Goal: Task Accomplishment & Management: Use online tool/utility

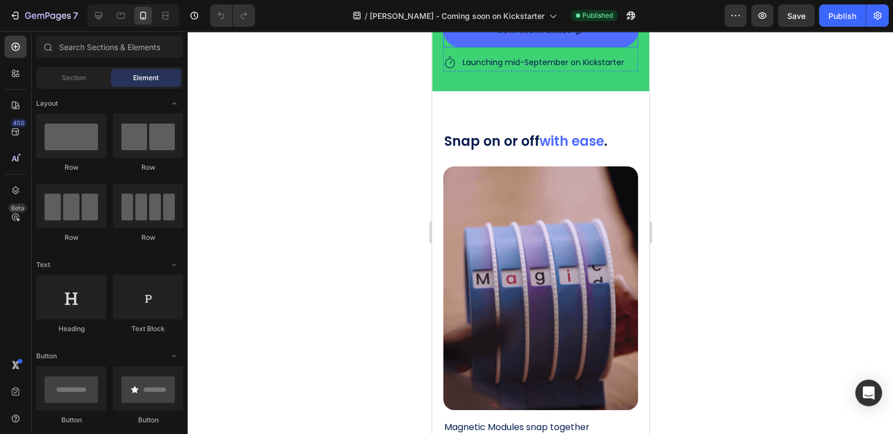
scroll to position [2565, 0]
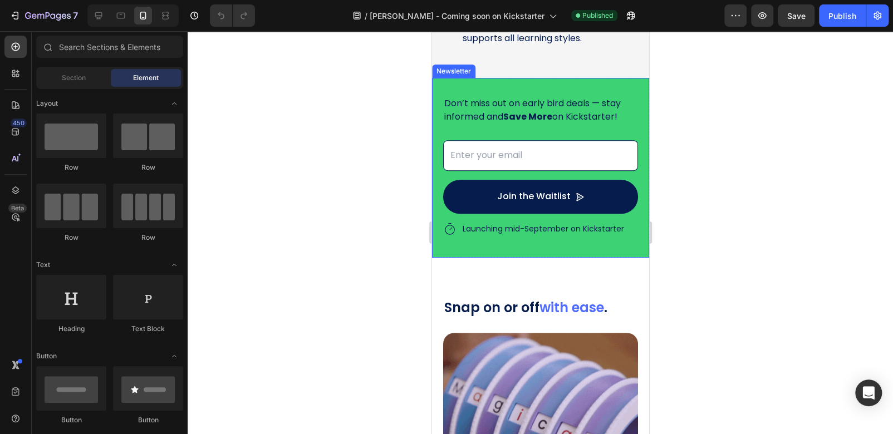
click at [631, 85] on div "Don’t miss out on early bird deals — stay informed and Save More on Kickstarter…" at bounding box center [539, 168] width 217 height 180
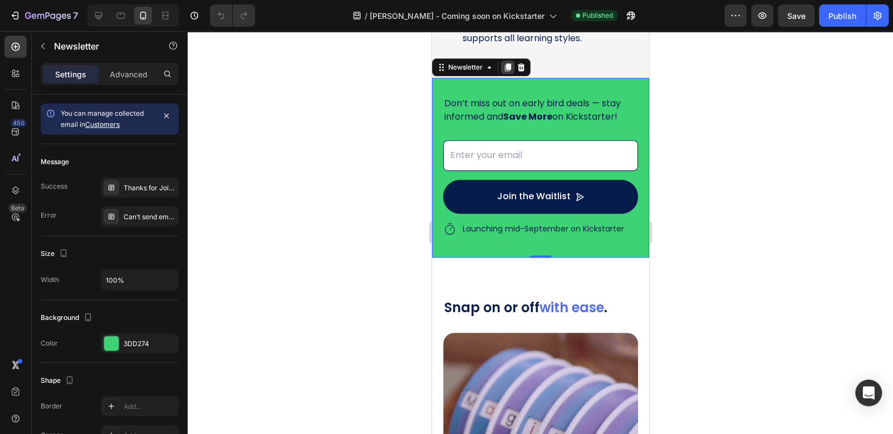
click at [506, 65] on icon at bounding box center [507, 68] width 6 height 8
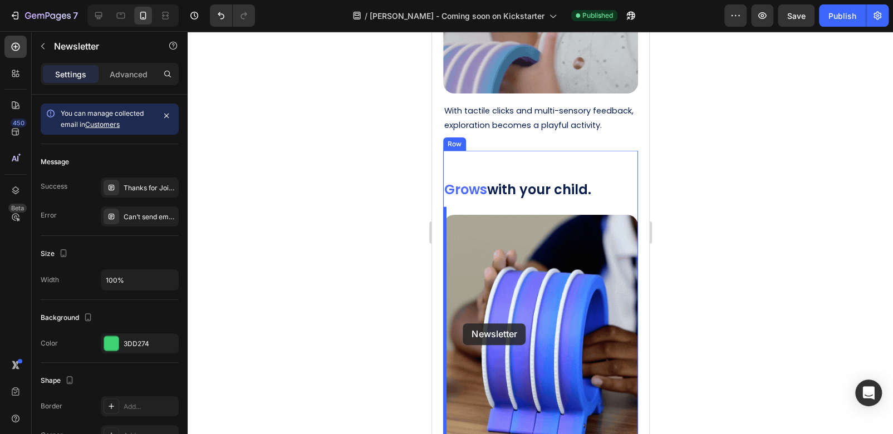
scroll to position [3901, 0]
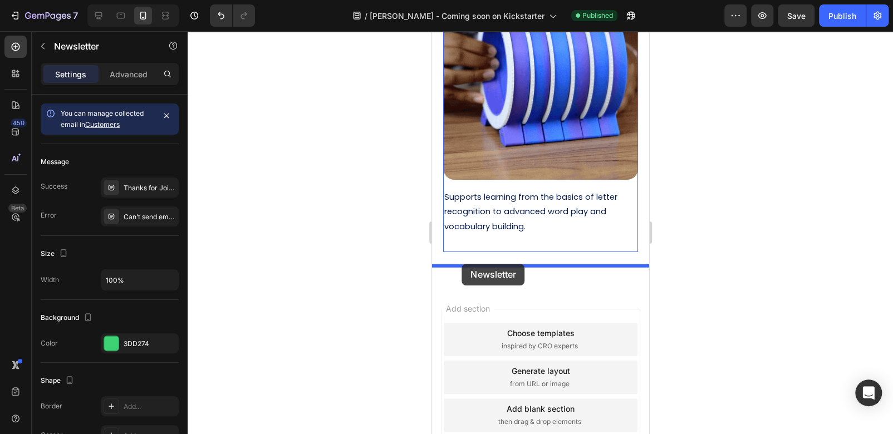
drag, startPoint x: 443, startPoint y: 250, endPoint x: 461, endPoint y: 264, distance: 23.0
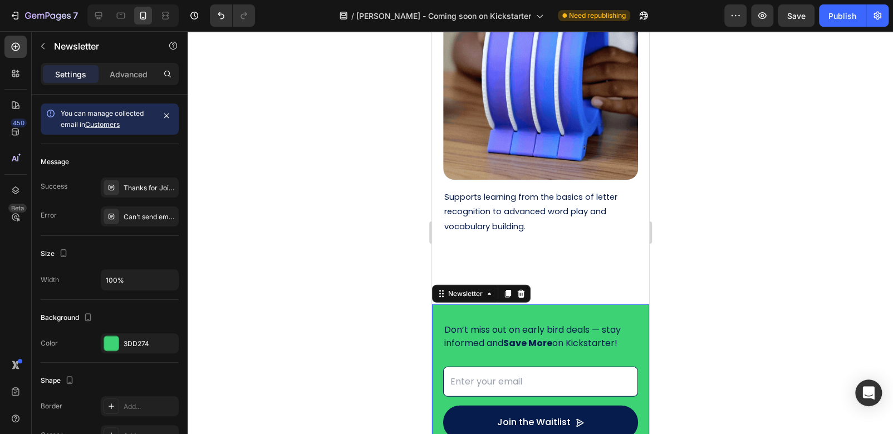
click at [775, 269] on div at bounding box center [540, 232] width 705 height 403
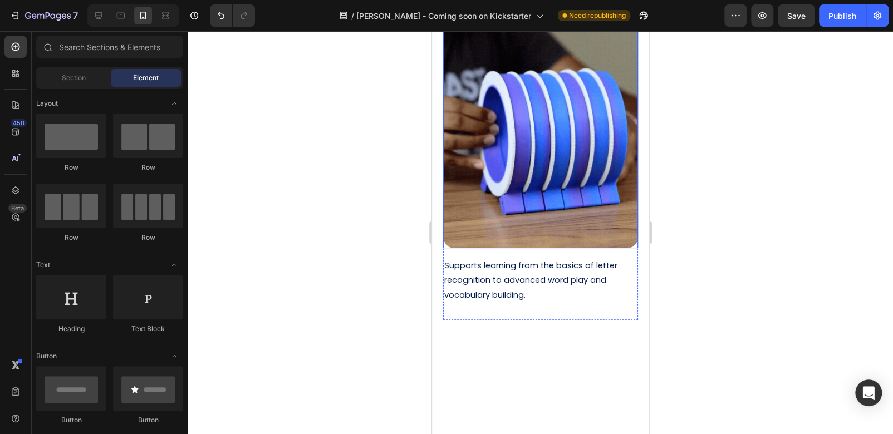
scroll to position [3431, 0]
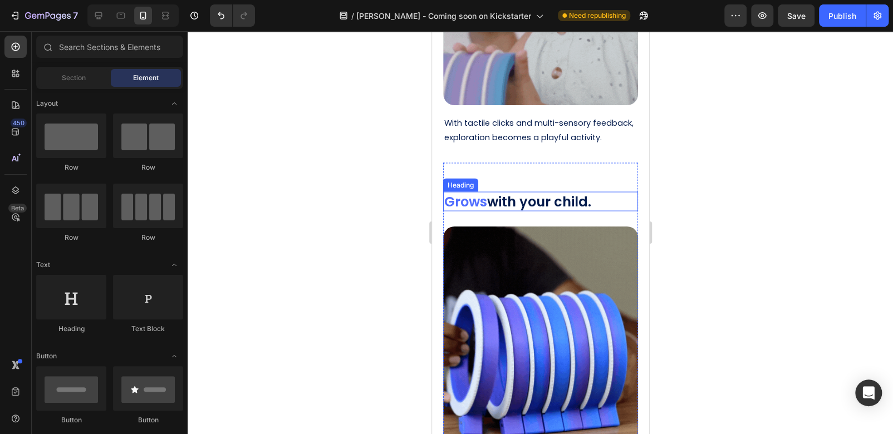
click at [561, 196] on h2 "Grows with your child." at bounding box center [540, 200] width 195 height 19
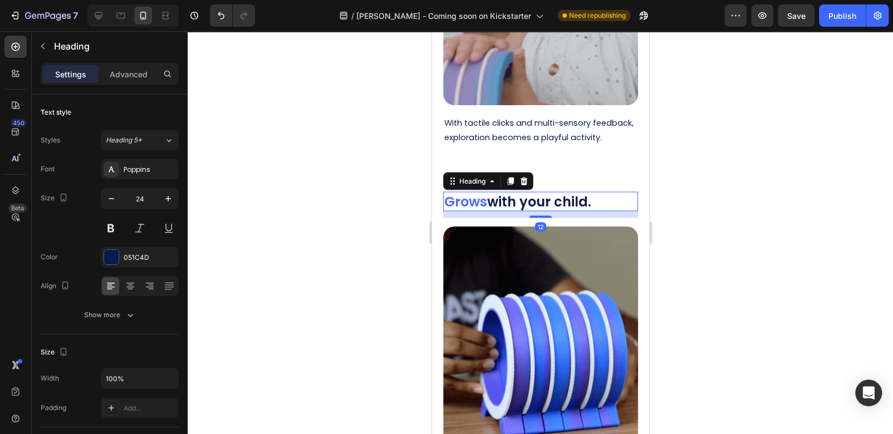
drag, startPoint x: 511, startPoint y: 171, endPoint x: 555, endPoint y: 168, distance: 44.1
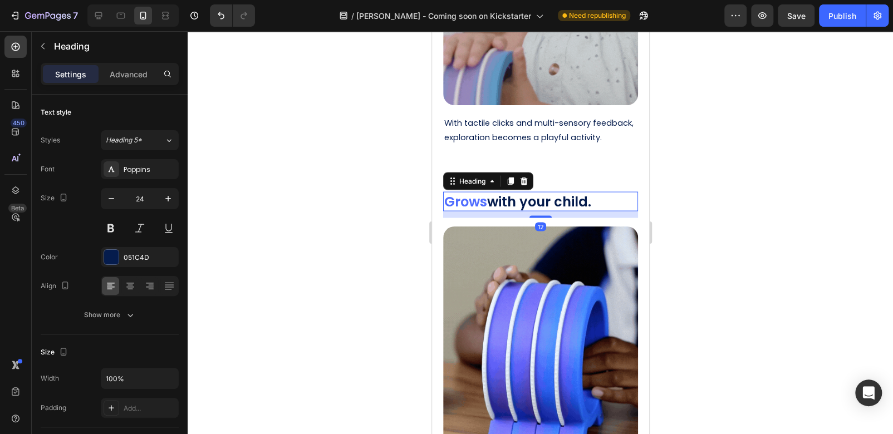
click at [512, 177] on icon at bounding box center [510, 181] width 6 height 8
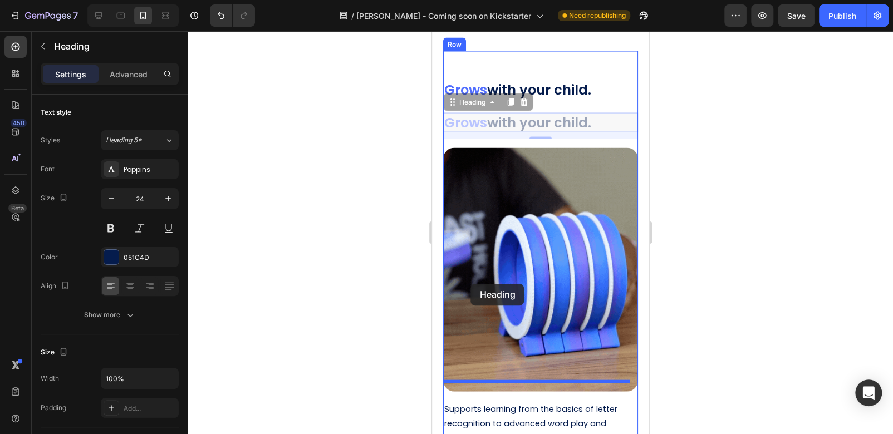
scroll to position [3653, 0]
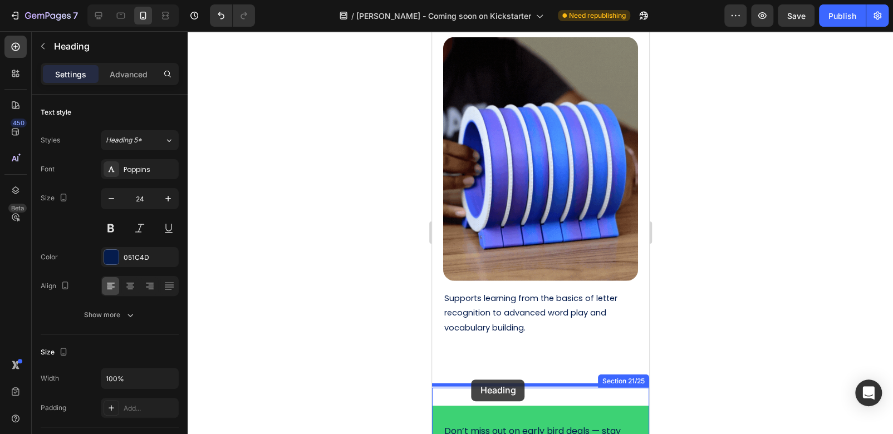
drag, startPoint x: 454, startPoint y: 95, endPoint x: 471, endPoint y: 380, distance: 284.9
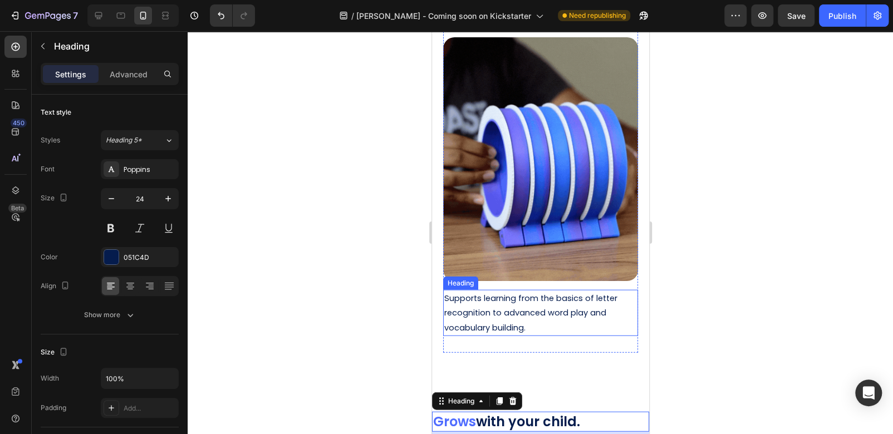
scroll to position [3676, 0]
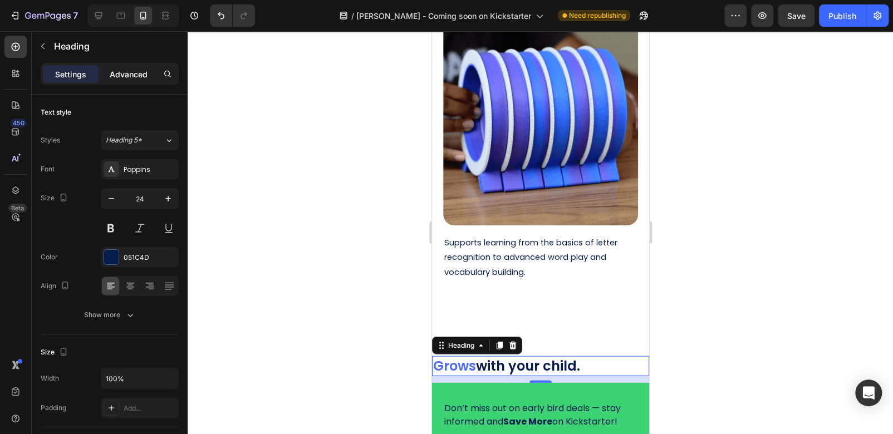
click at [119, 78] on p "Advanced" at bounding box center [129, 74] width 38 height 12
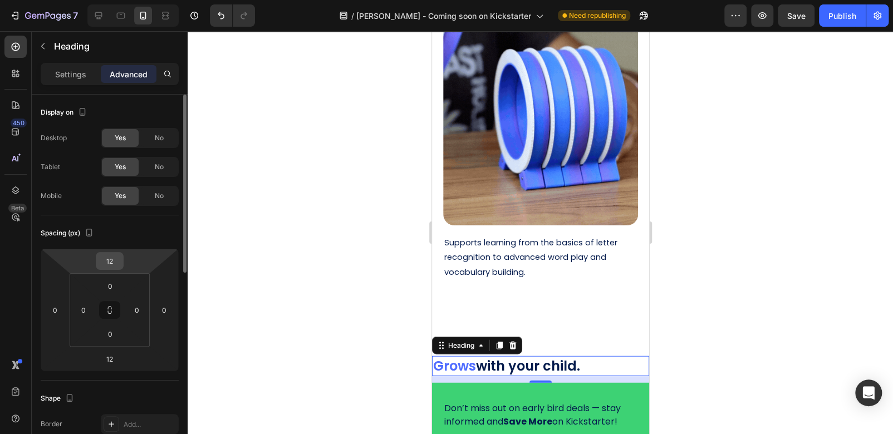
click at [104, 259] on input "12" at bounding box center [110, 261] width 22 height 17
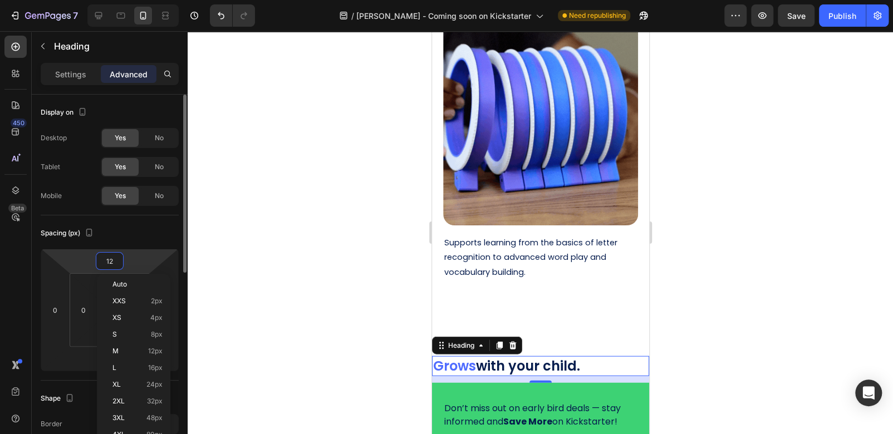
type input "0"
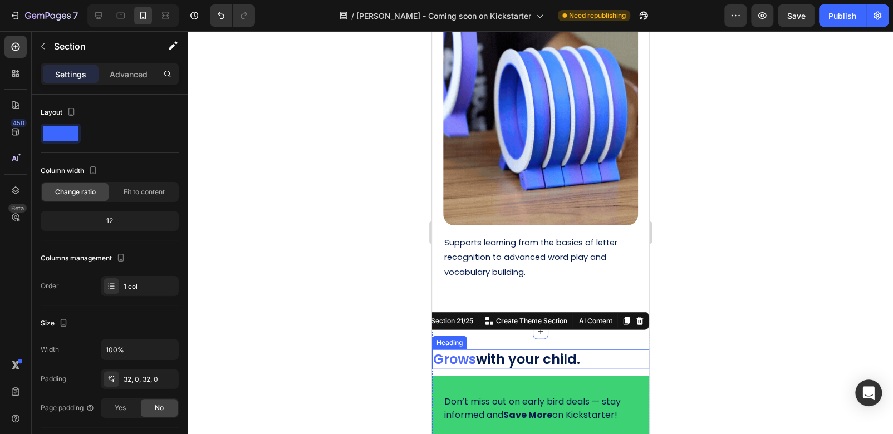
click at [510, 350] on h2 "Grows with your child." at bounding box center [539, 359] width 217 height 19
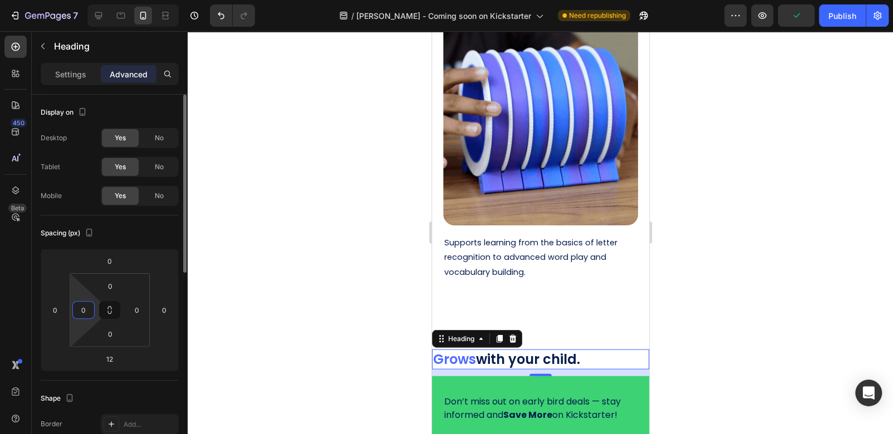
click at [90, 312] on input "0" at bounding box center [83, 310] width 17 height 17
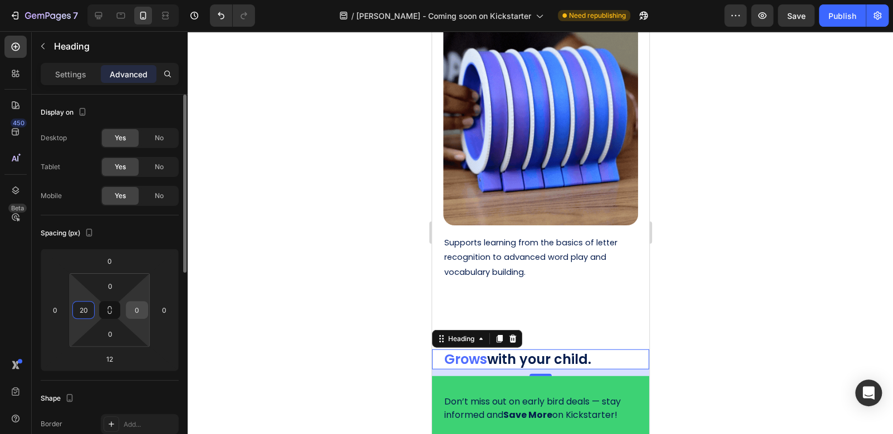
type input "20"
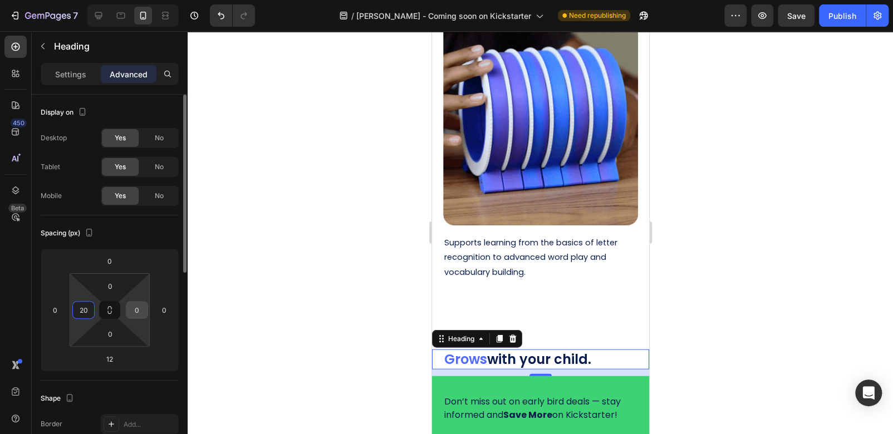
click at [140, 311] on input "0" at bounding box center [137, 310] width 17 height 17
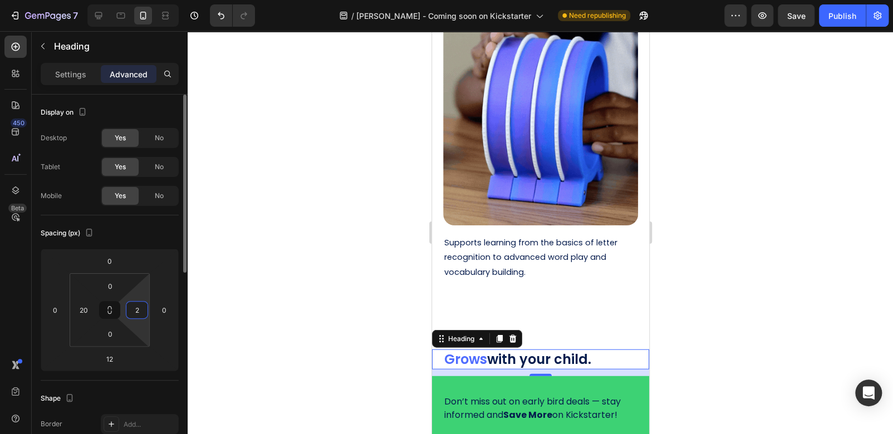
type input "20"
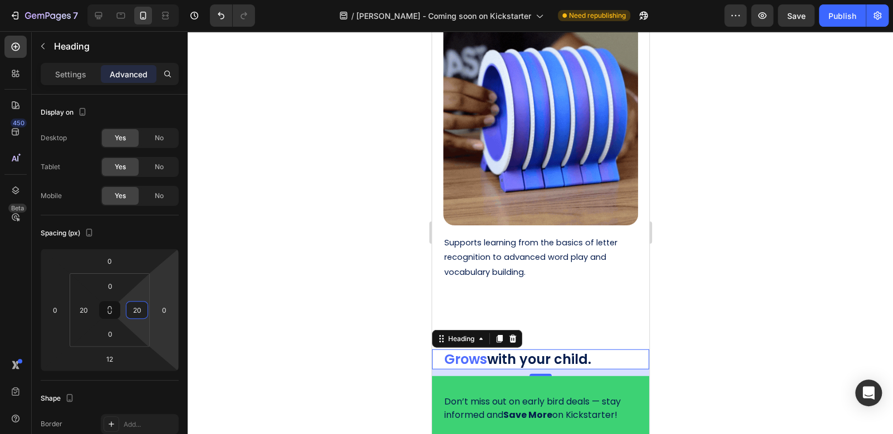
click at [238, 293] on div at bounding box center [540, 232] width 705 height 403
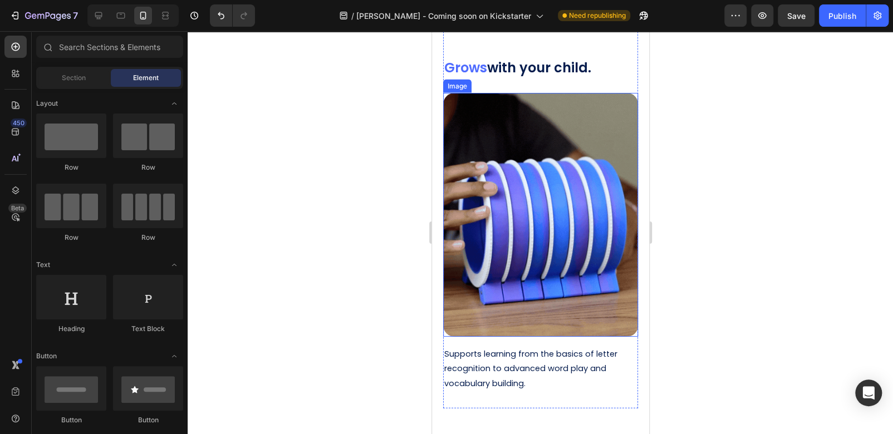
scroll to position [3732, 0]
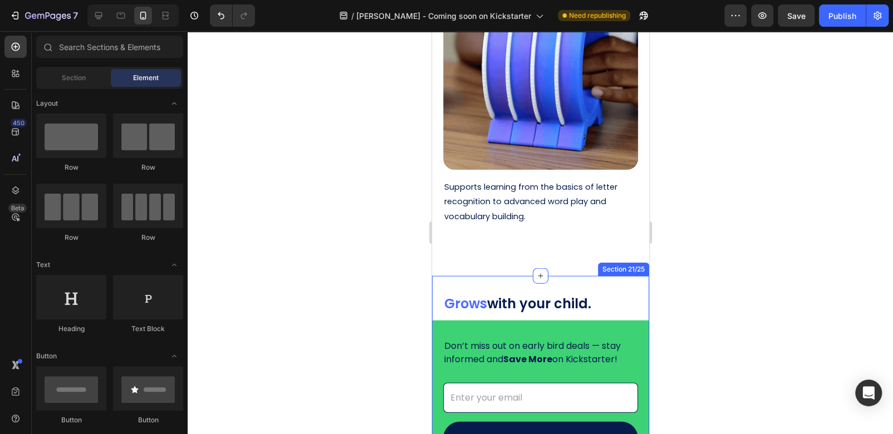
click at [516, 276] on div "Grows with your child. Heading Don’t miss out on early bird deals — stay inform…" at bounding box center [539, 397] width 217 height 242
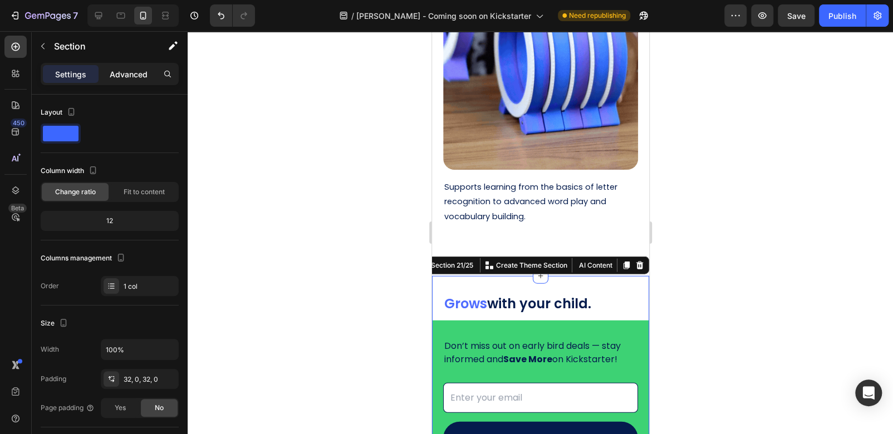
click at [117, 75] on p "Advanced" at bounding box center [129, 74] width 38 height 12
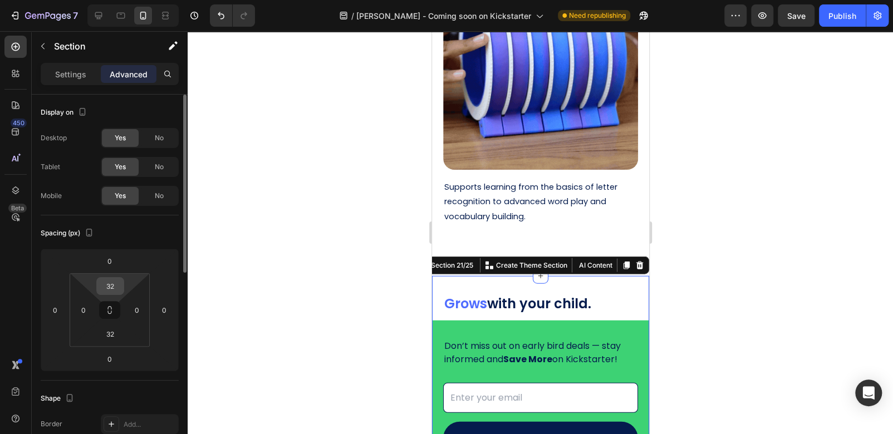
click at [112, 289] on input "32" at bounding box center [110, 286] width 22 height 17
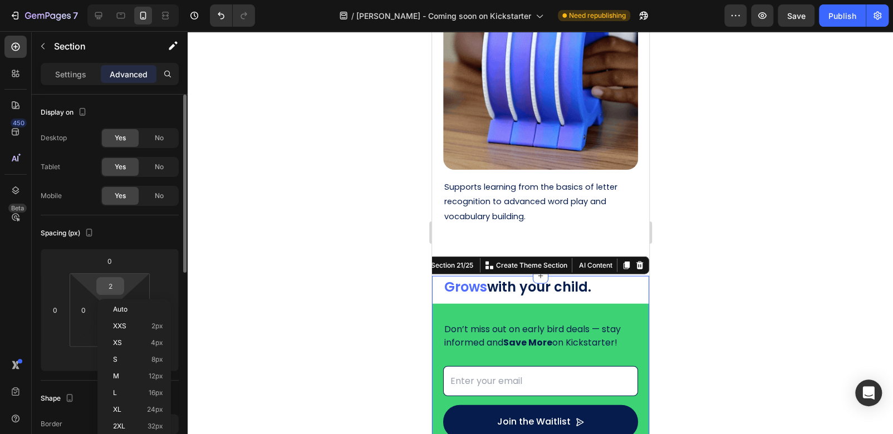
click at [122, 280] on div "2" at bounding box center [110, 286] width 28 height 18
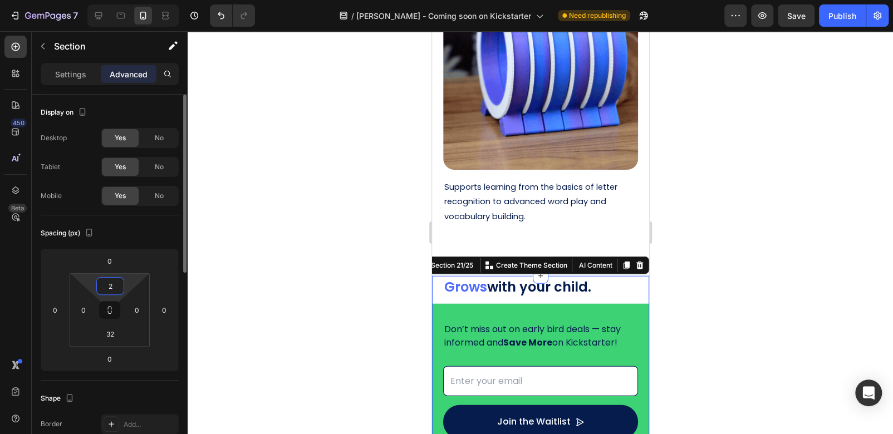
click at [116, 285] on input "2" at bounding box center [110, 286] width 22 height 17
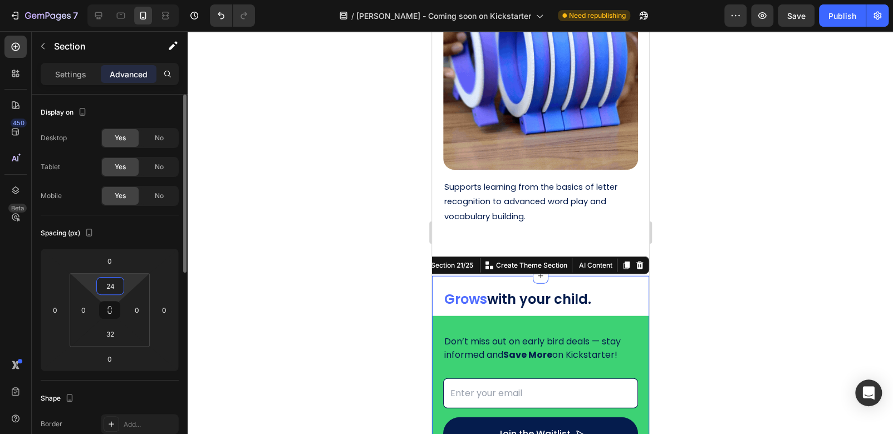
drag, startPoint x: 115, startPoint y: 284, endPoint x: 102, endPoint y: 286, distance: 12.9
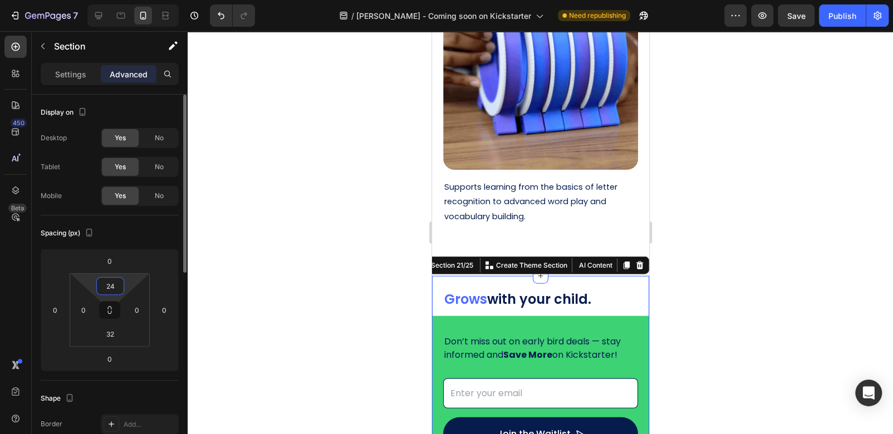
click at [102, 286] on input "24" at bounding box center [110, 286] width 22 height 17
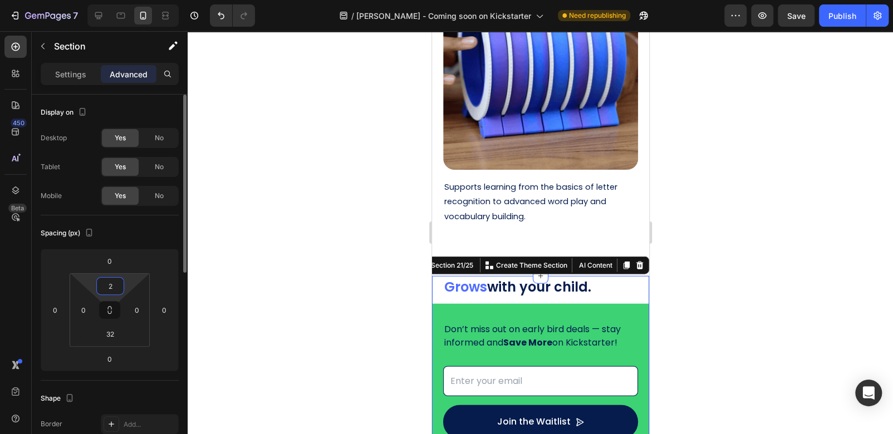
type input "20"
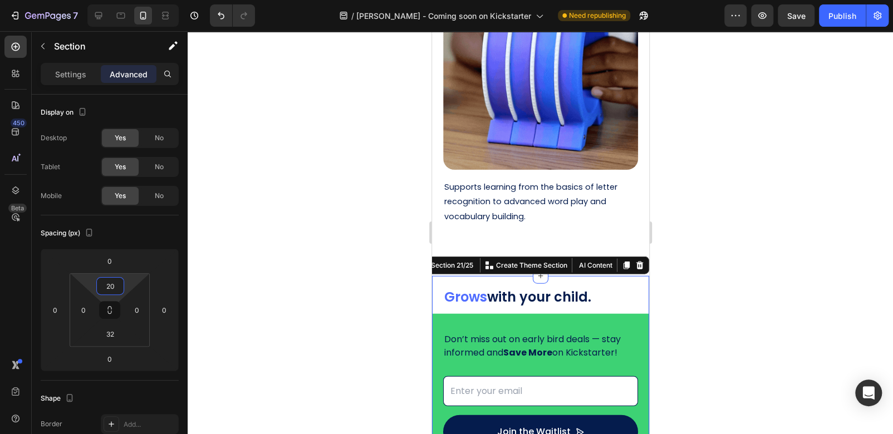
click at [773, 227] on div at bounding box center [540, 232] width 705 height 403
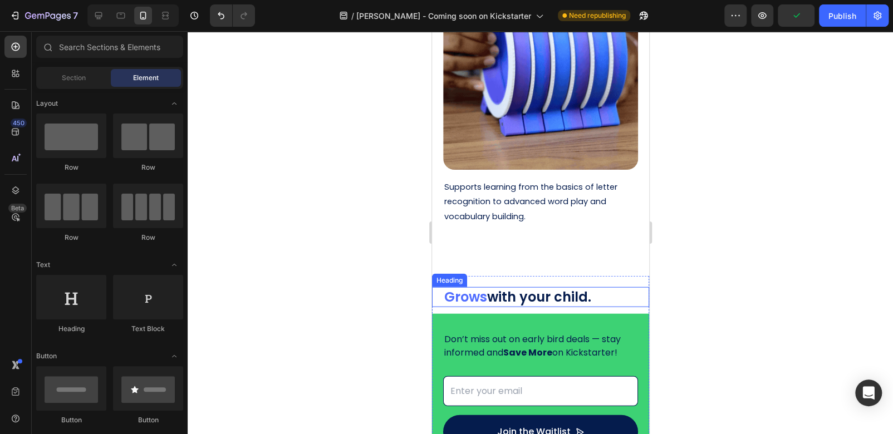
scroll to position [3788, 0]
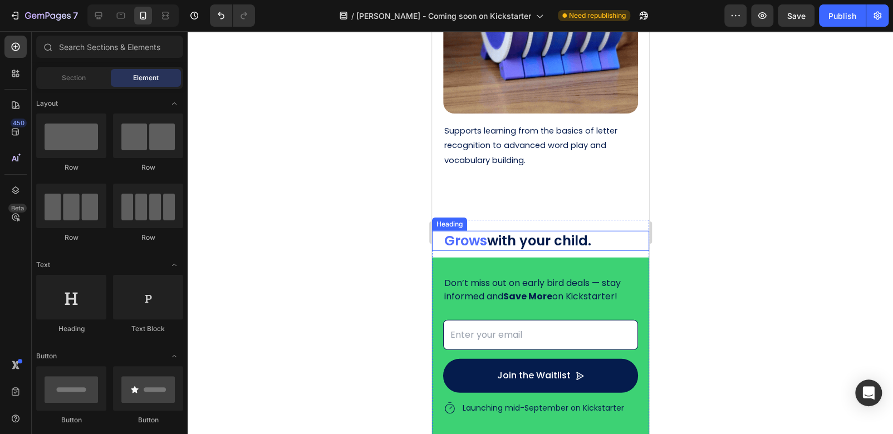
click at [479, 232] on span "Grows" at bounding box center [465, 241] width 43 height 18
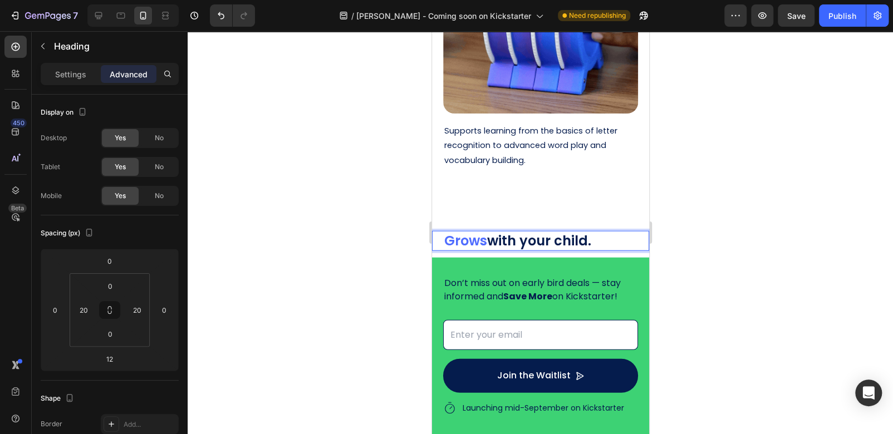
click at [475, 232] on span "Grows" at bounding box center [465, 241] width 43 height 18
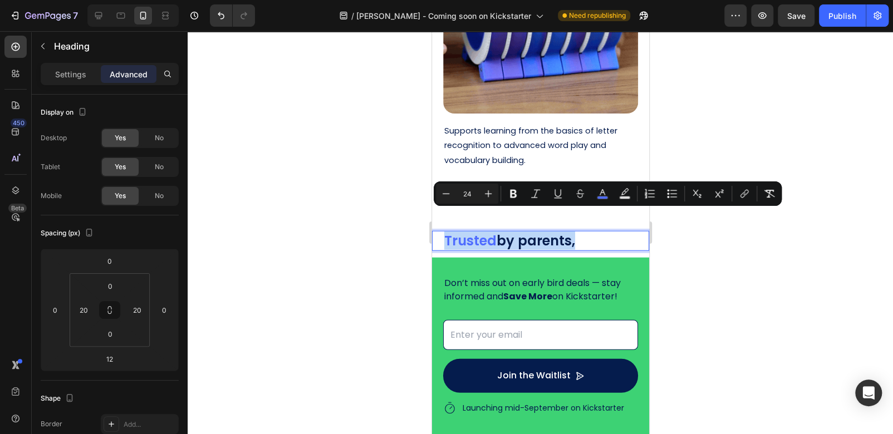
drag, startPoint x: 447, startPoint y: 217, endPoint x: 574, endPoint y: 222, distance: 127.6
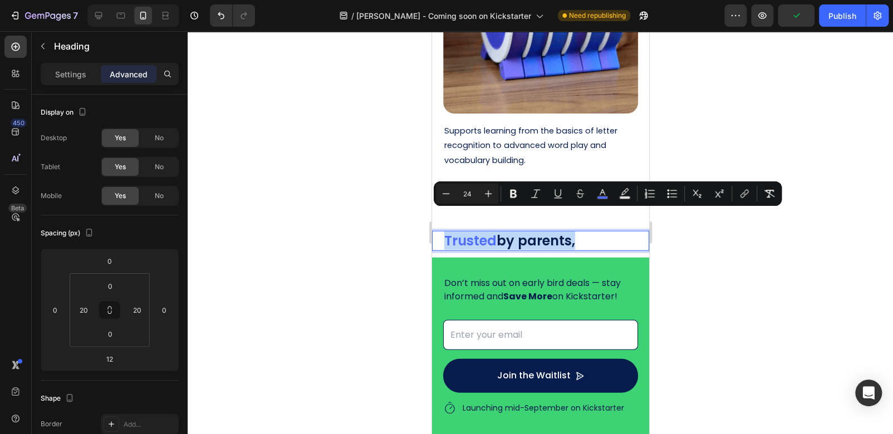
click at [582, 232] on p "Trusted by parents," at bounding box center [540, 240] width 193 height 17
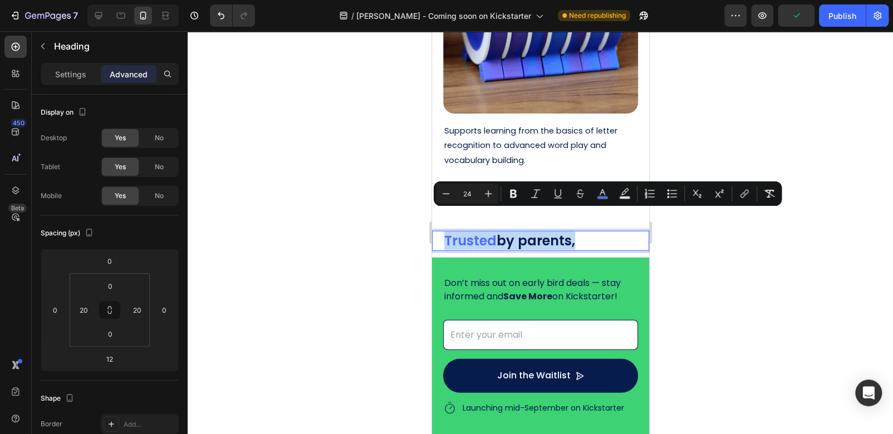
click at [584, 232] on p "Trusted by parents," at bounding box center [540, 240] width 193 height 17
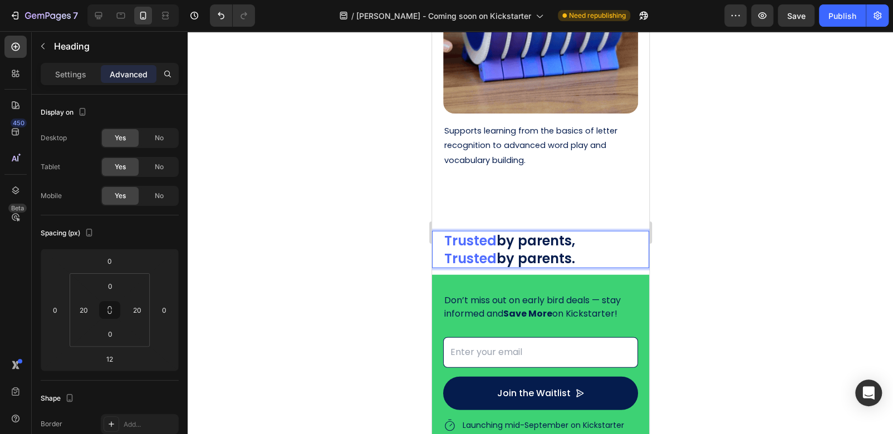
click at [496, 249] on span "Trusted" at bounding box center [470, 258] width 52 height 18
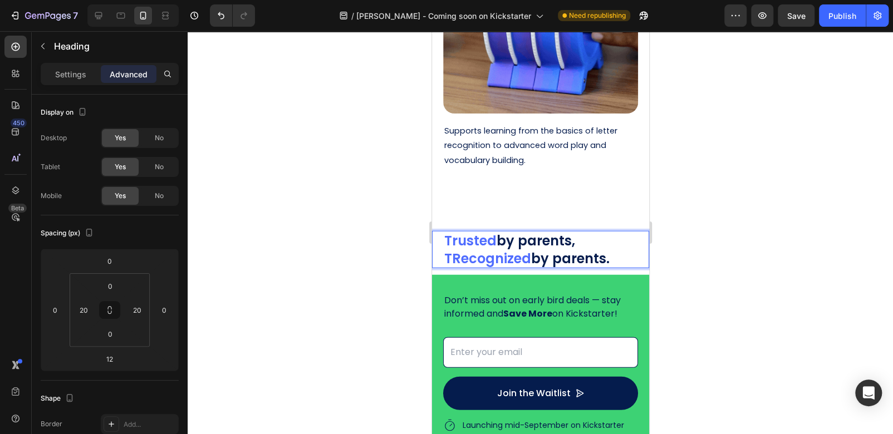
click at [456, 249] on span "TRecognized" at bounding box center [487, 258] width 87 height 18
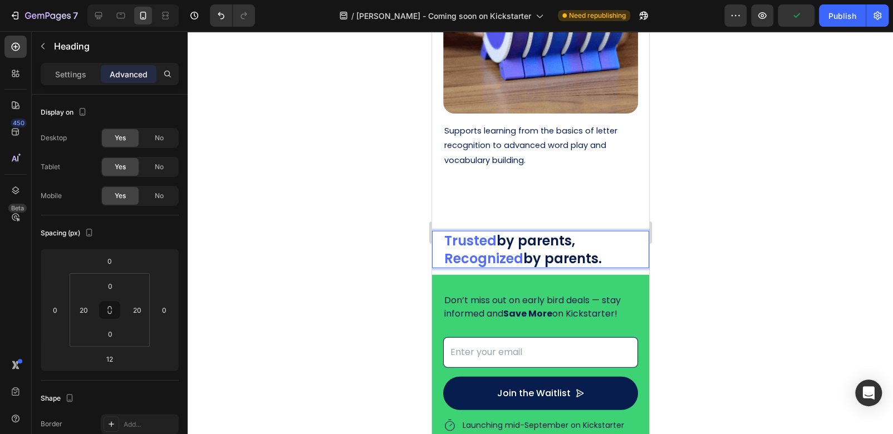
click at [598, 239] on p "Trusted by parents, Recognized by parents." at bounding box center [540, 249] width 193 height 35
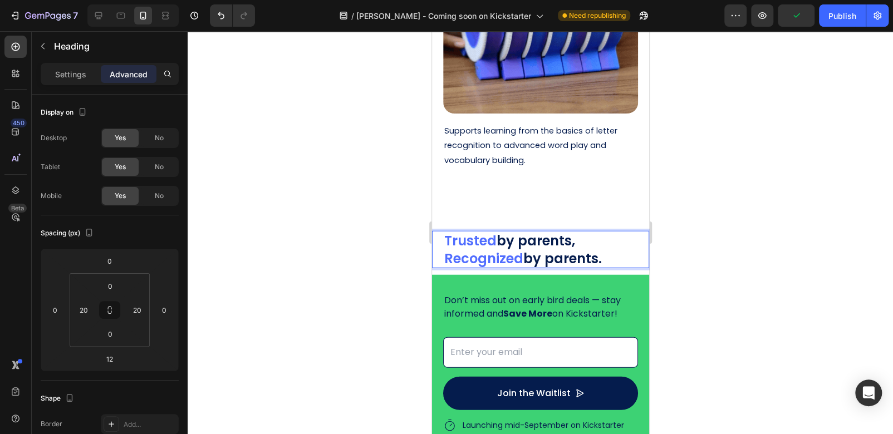
click at [587, 240] on p "Trusted by parents, Recognized by parents." at bounding box center [540, 249] width 193 height 35
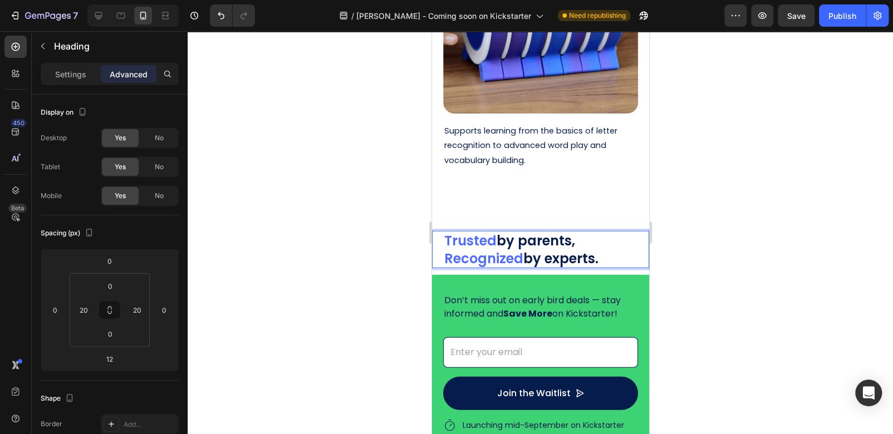
click at [690, 242] on div at bounding box center [540, 232] width 705 height 403
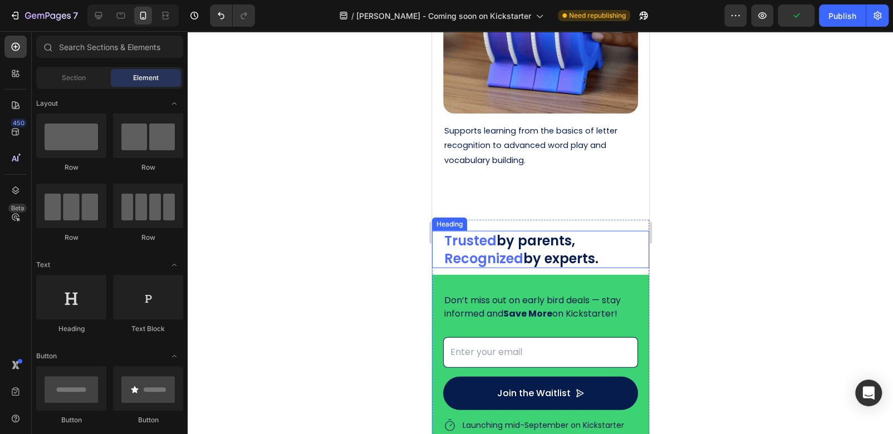
click at [553, 232] on p "⁠⁠⁠⁠⁠⁠⁠ Trusted by parents, Recognized by experts." at bounding box center [540, 249] width 193 height 35
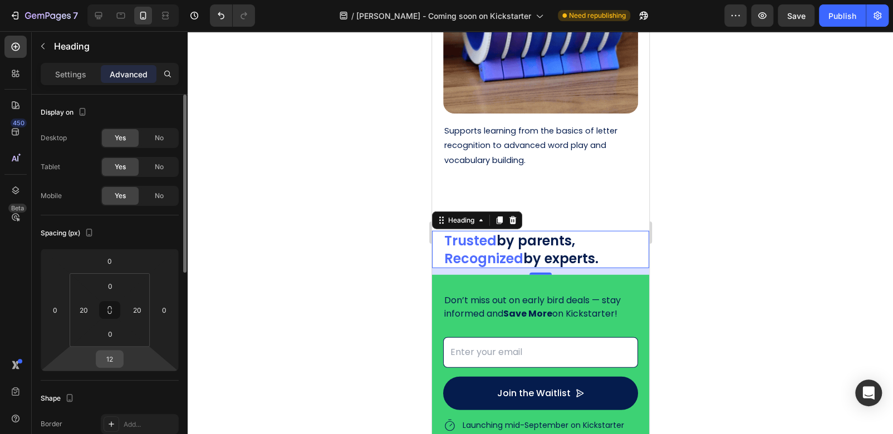
click at [112, 363] on input "12" at bounding box center [110, 359] width 22 height 17
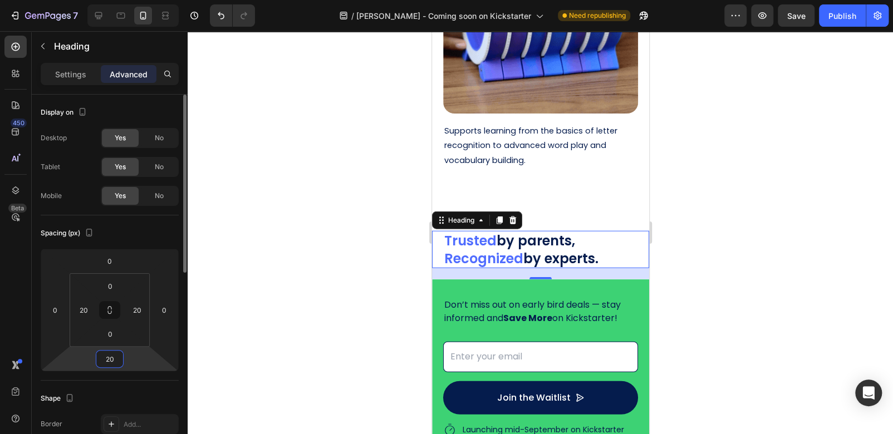
drag, startPoint x: 118, startPoint y: 359, endPoint x: 101, endPoint y: 366, distance: 18.7
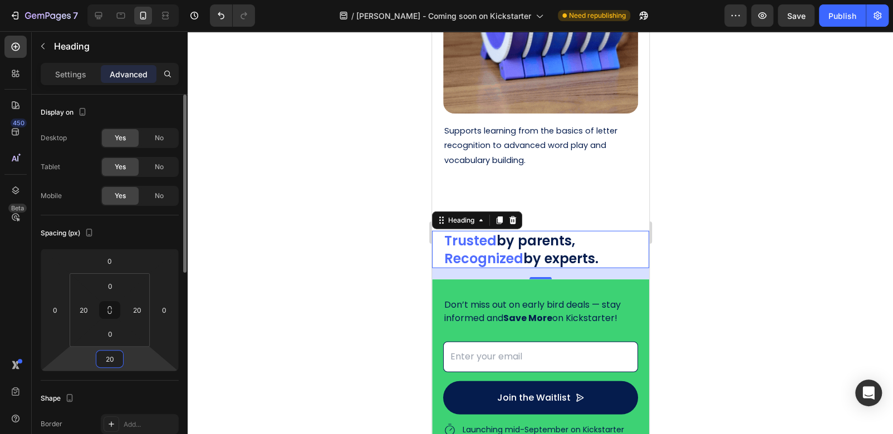
click at [95, 368] on div "0 0 20 0" at bounding box center [110, 310] width 138 height 122
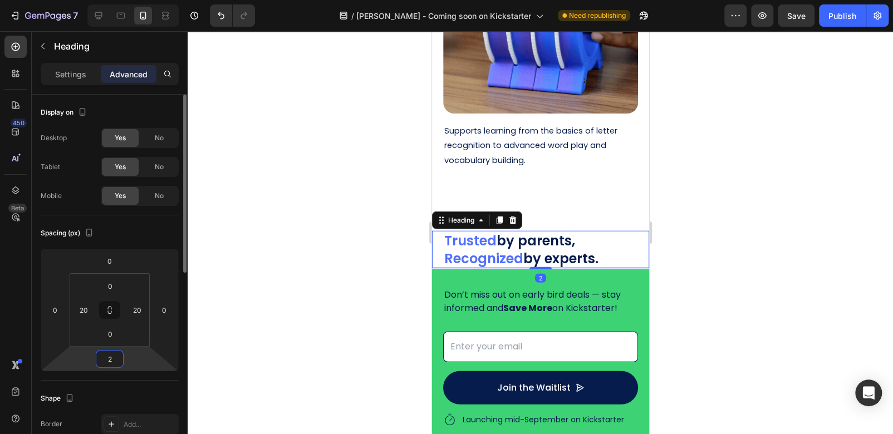
type input "24"
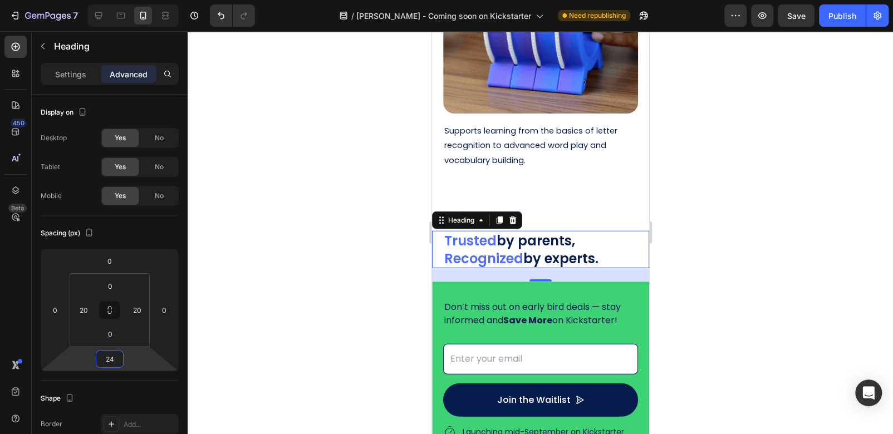
click at [728, 250] on div at bounding box center [540, 232] width 705 height 403
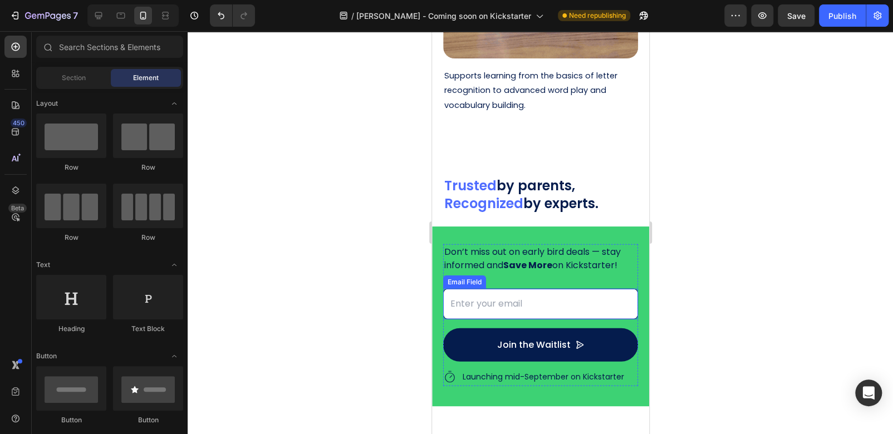
scroll to position [3899, 0]
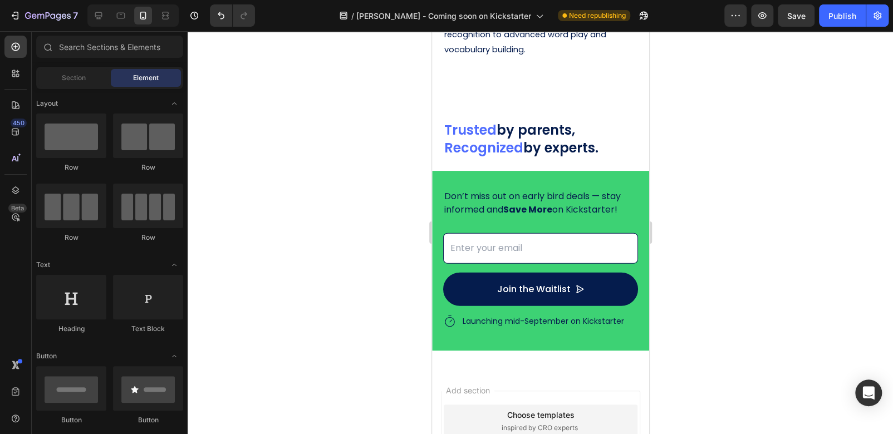
click at [705, 199] on div at bounding box center [540, 232] width 705 height 403
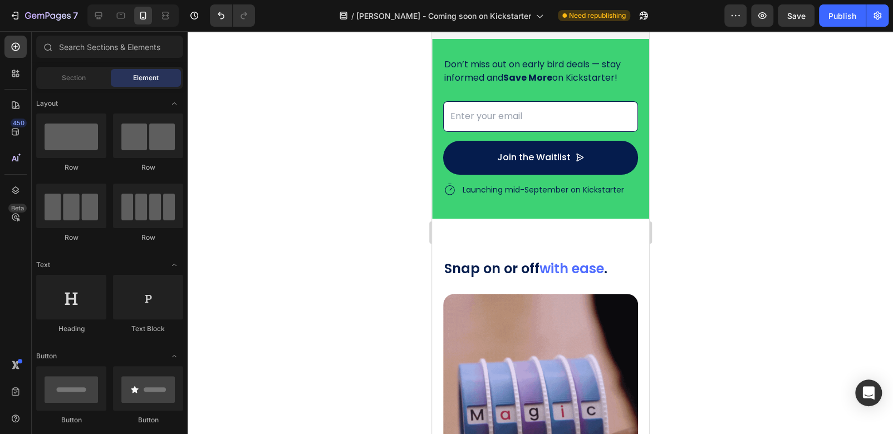
scroll to position [1971, 0]
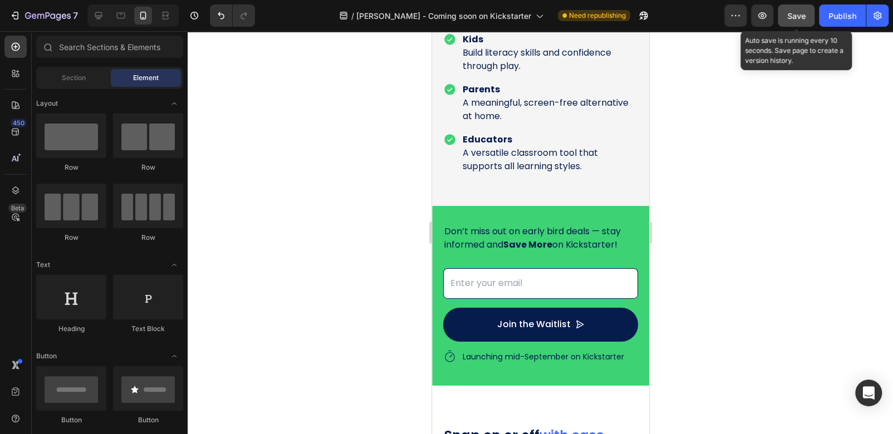
click at [795, 17] on span "Save" at bounding box center [796, 15] width 18 height 9
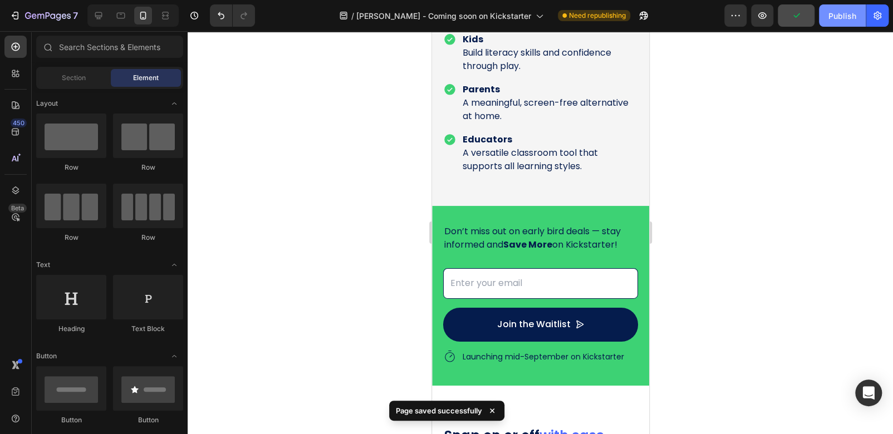
click at [837, 24] on button "Publish" at bounding box center [842, 15] width 47 height 22
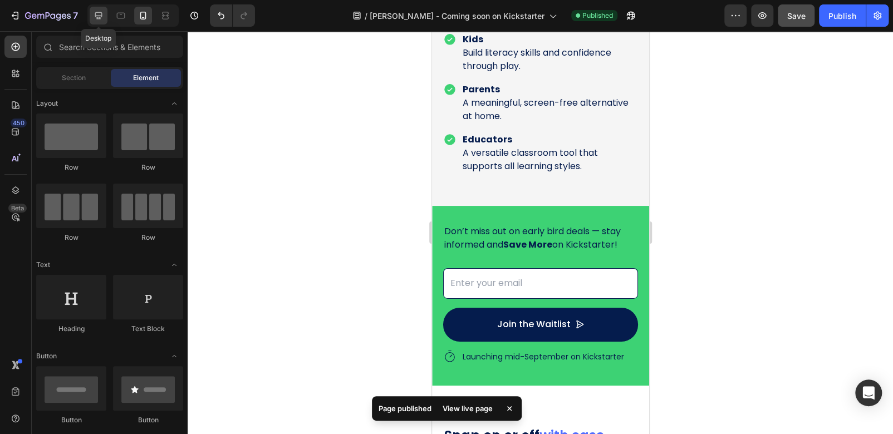
drag, startPoint x: 101, startPoint y: 14, endPoint x: 107, endPoint y: 14, distance: 6.1
click at [101, 14] on icon at bounding box center [98, 15] width 11 height 11
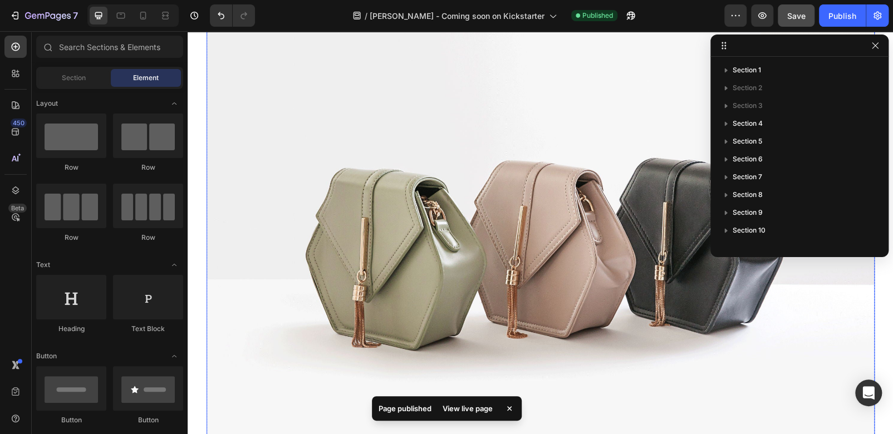
scroll to position [1915, 0]
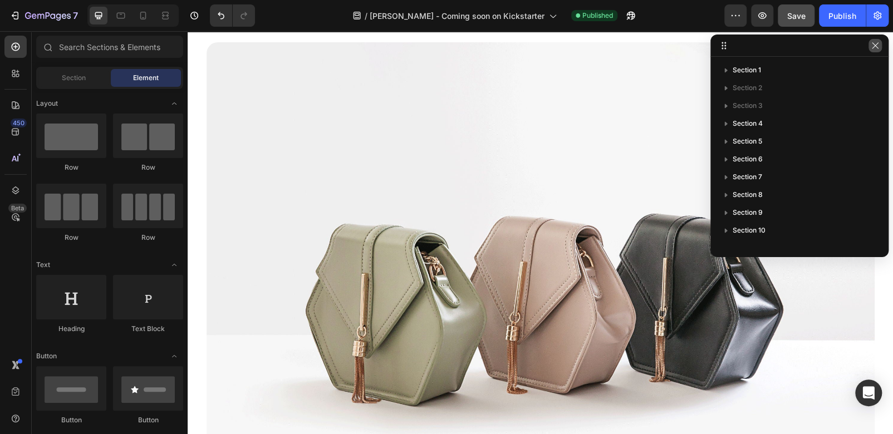
click at [877, 47] on icon "button" at bounding box center [875, 45] width 9 height 9
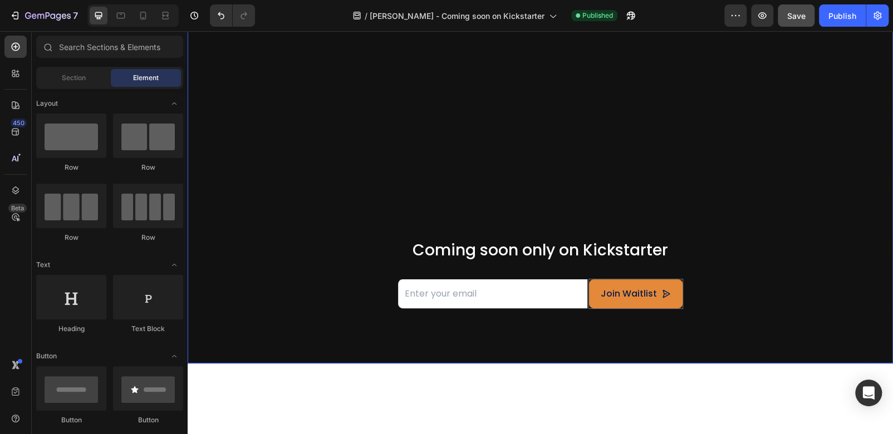
scroll to position [111, 0]
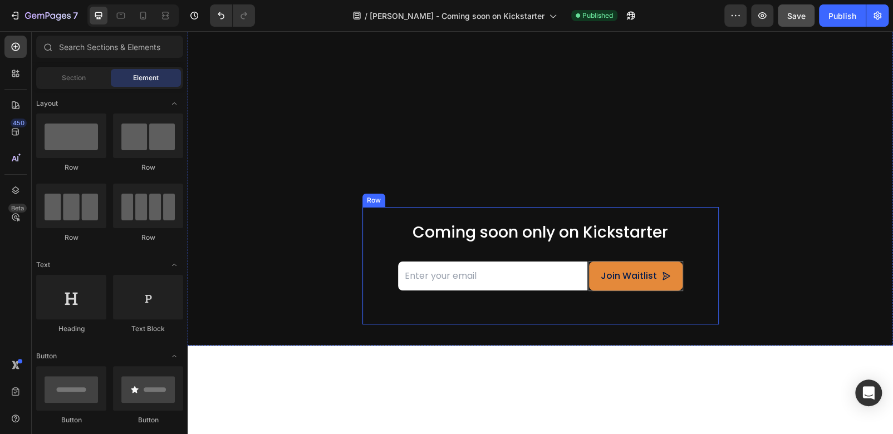
click at [690, 218] on div "Icon Icon Icon Icon Icon Icon List Rated 4.5/5 Based on 895 Reviews Text Block …" at bounding box center [540, 265] width 356 height 117
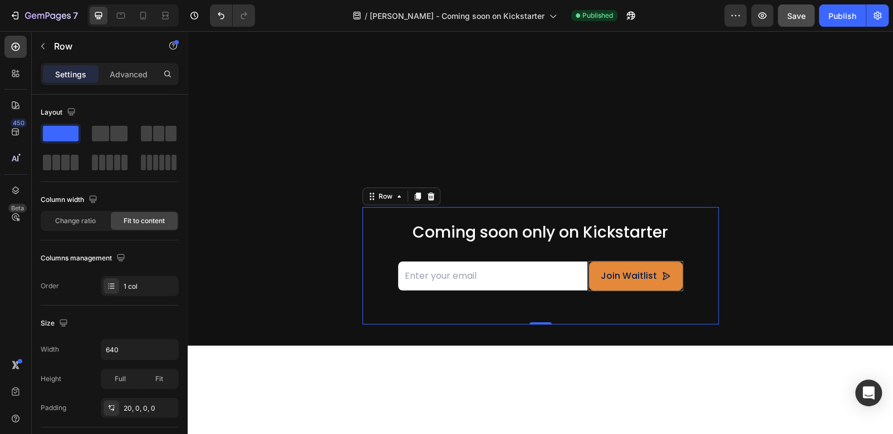
click at [698, 218] on div "Icon Icon Icon Icon Icon Icon List Rated 4.5/5 Based on 895 Reviews Text Block …" at bounding box center [540, 265] width 356 height 117
click at [139, 18] on icon at bounding box center [142, 15] width 11 height 11
type input "100%"
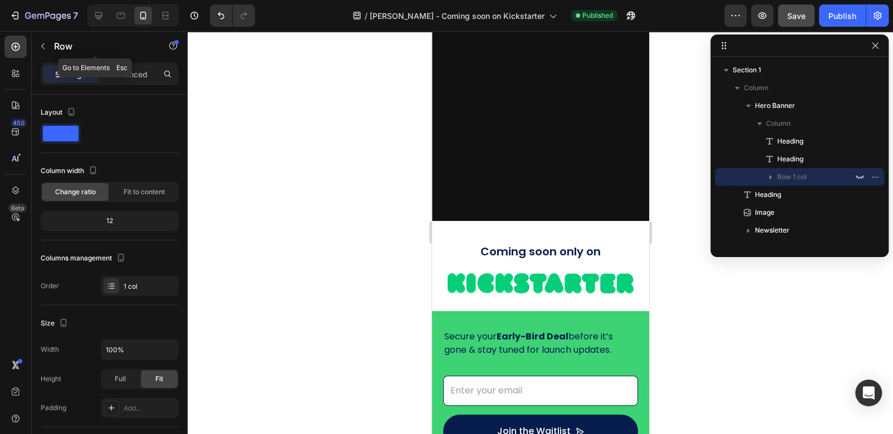
scroll to position [72, 0]
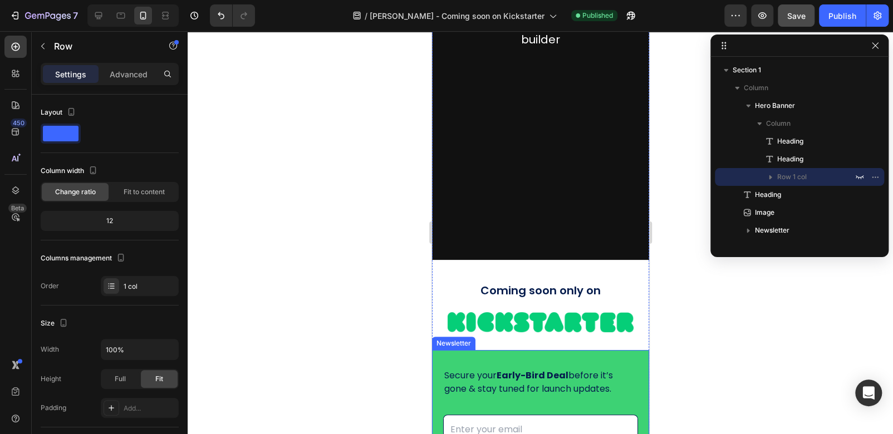
click at [629, 356] on div "Secure your Early-Bird Deal before it’s gone & stay tuned for launch updates. T…" at bounding box center [539, 441] width 217 height 182
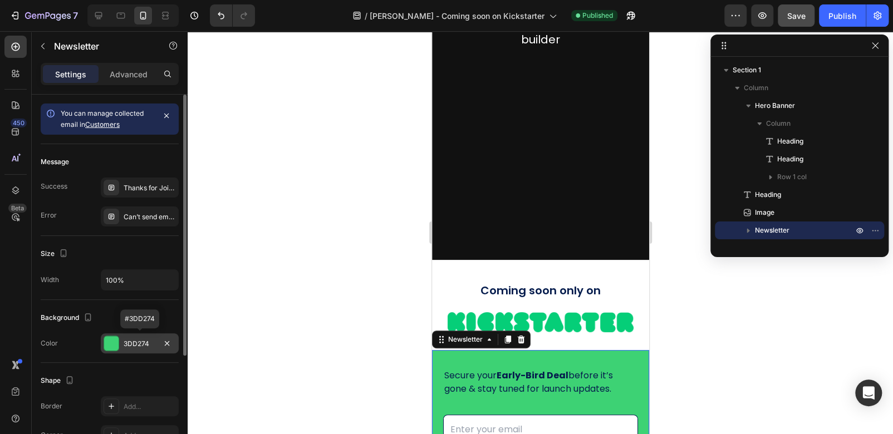
click at [149, 342] on div "3DD274" at bounding box center [140, 344] width 32 height 10
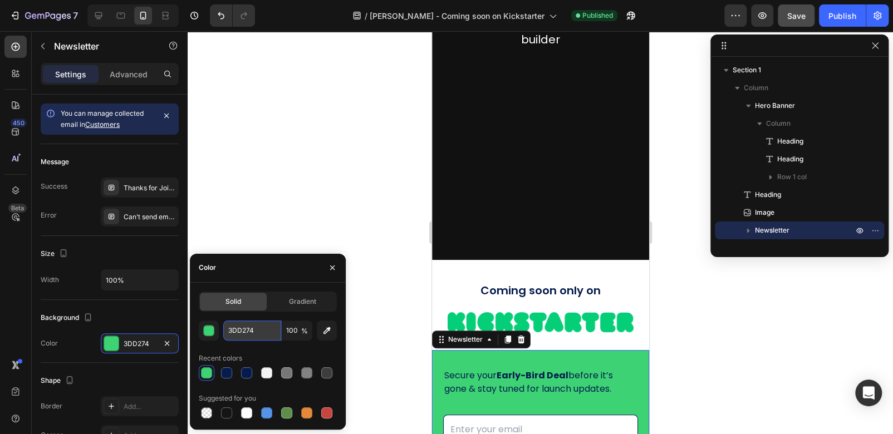
click at [251, 335] on input "3DD274" at bounding box center [252, 331] width 58 height 20
click at [337, 267] on button "button" at bounding box center [332, 268] width 18 height 18
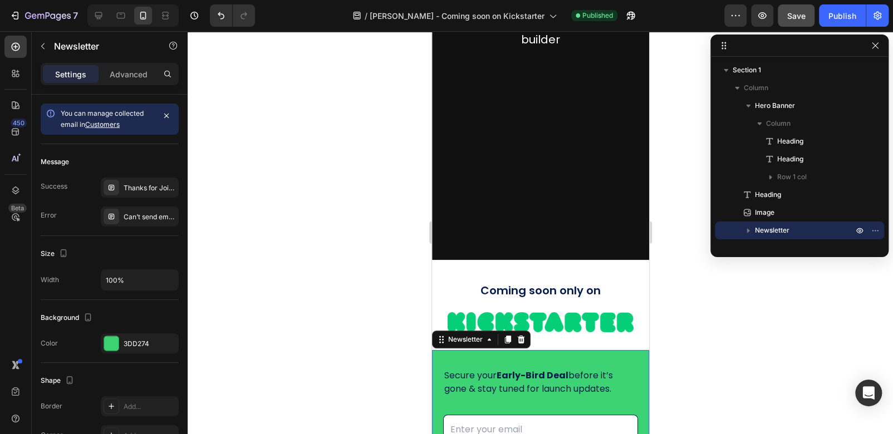
click at [328, 253] on div at bounding box center [540, 232] width 705 height 403
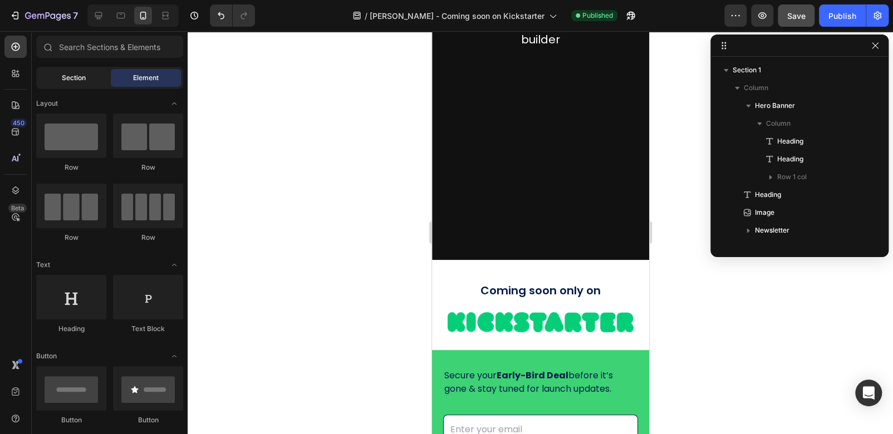
click at [68, 84] on div "Section" at bounding box center [73, 78] width 70 height 18
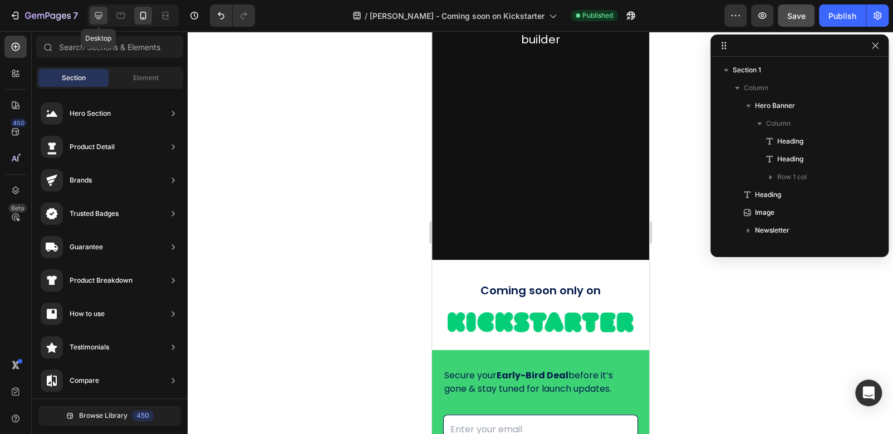
click at [95, 13] on icon at bounding box center [98, 15] width 11 height 11
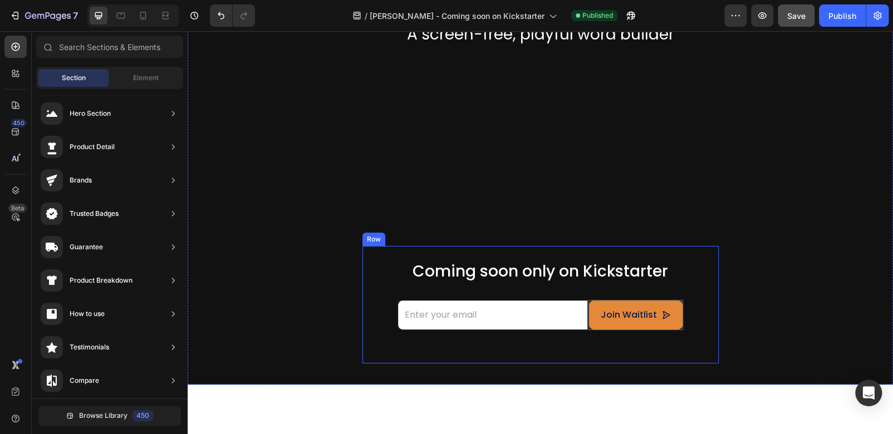
click at [369, 255] on div "Icon Icon Icon Icon Icon Icon List Rated 4.5/5 Based on 895 Reviews Text Block …" at bounding box center [540, 304] width 356 height 117
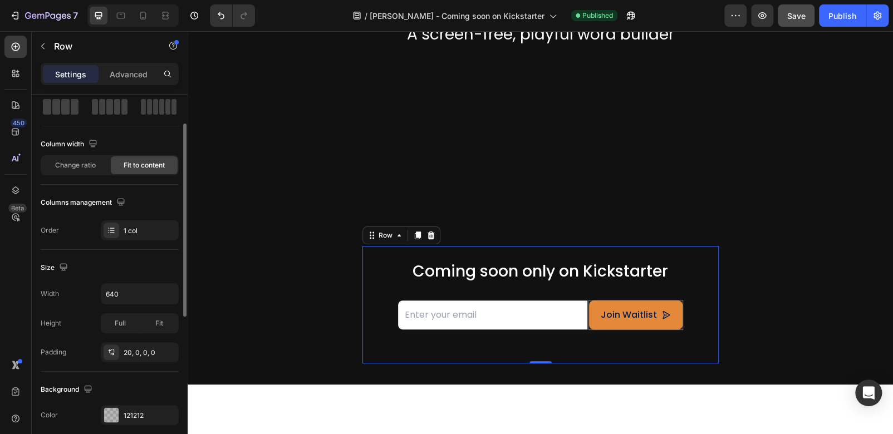
scroll to position [111, 0]
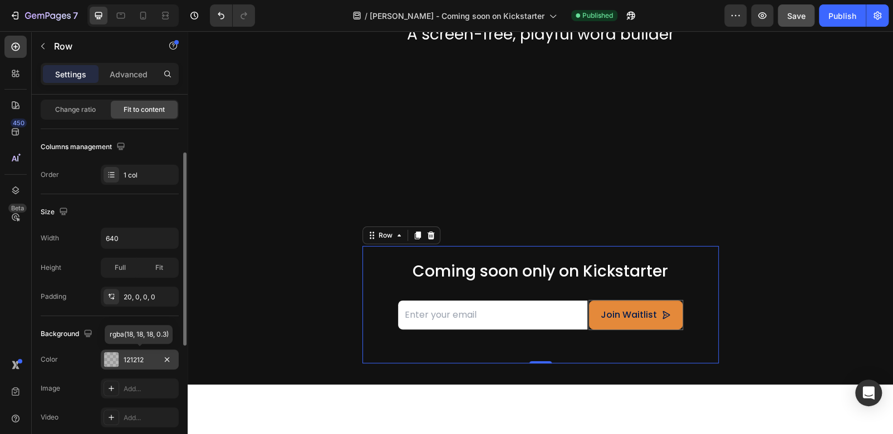
click at [138, 360] on div "121212" at bounding box center [140, 360] width 32 height 10
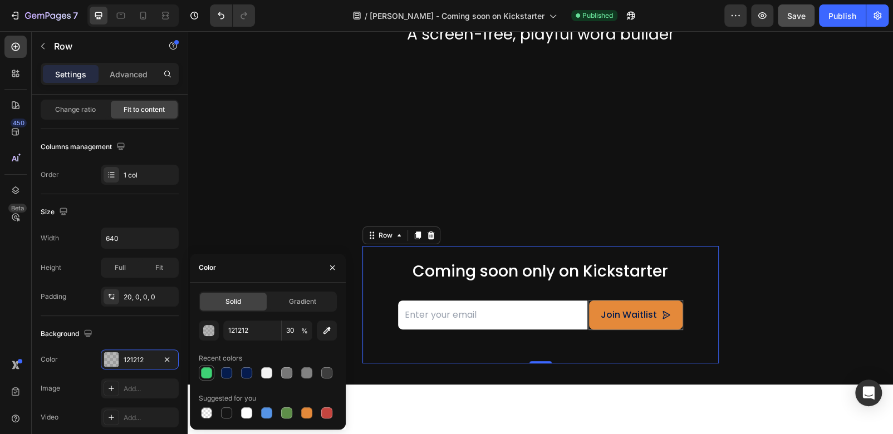
click at [209, 372] on div at bounding box center [206, 372] width 11 height 11
type input "3DD274"
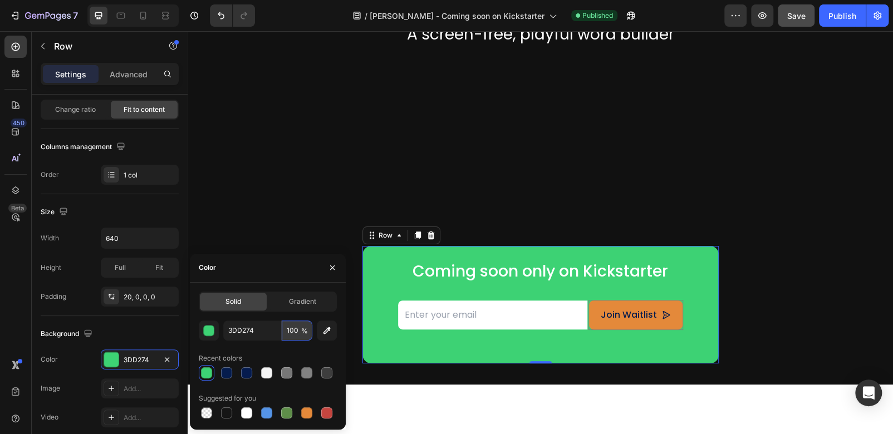
click at [299, 335] on input "100" at bounding box center [297, 331] width 31 height 20
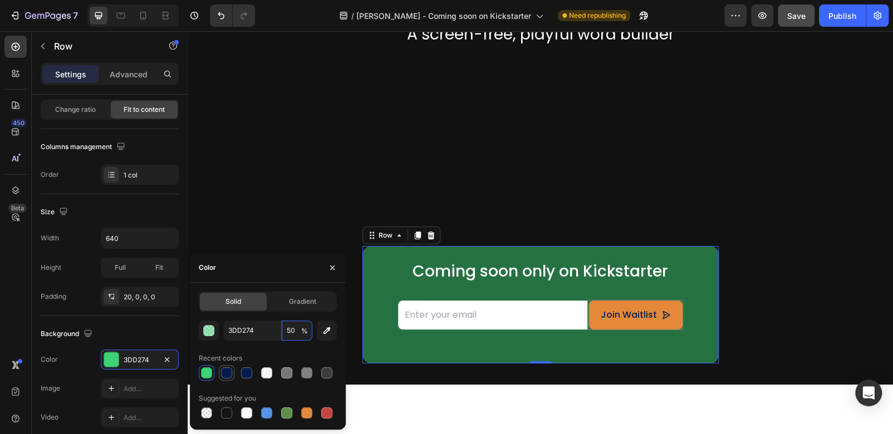
type input "50"
click at [227, 371] on div at bounding box center [268, 373] width 138 height 16
click at [243, 375] on div at bounding box center [246, 372] width 11 height 11
type input "051C4D"
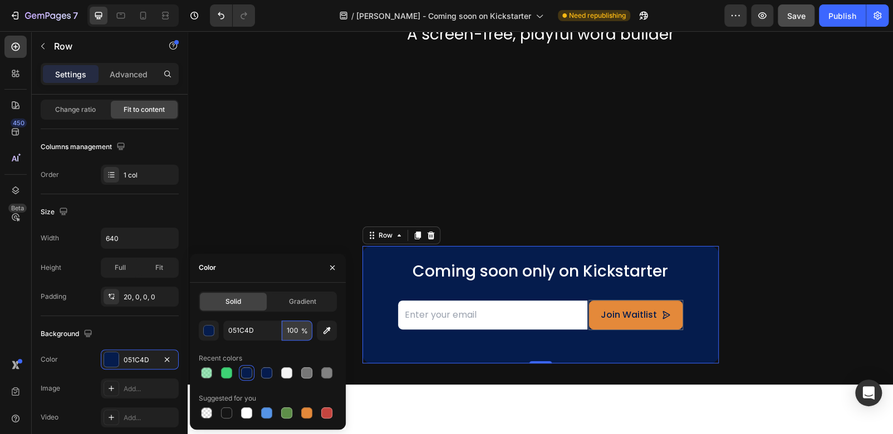
click at [298, 332] on input "100" at bounding box center [297, 331] width 31 height 20
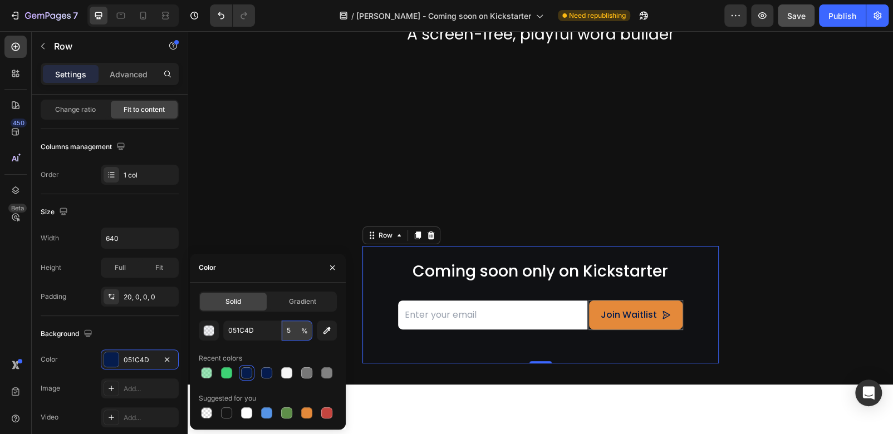
type input "50"
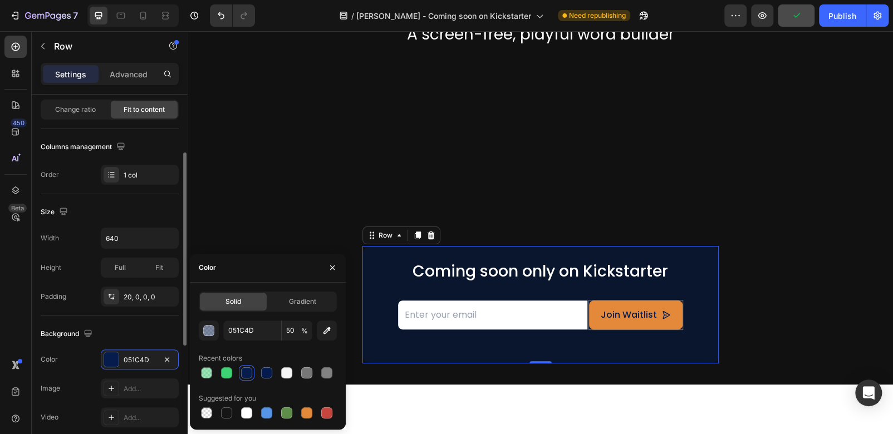
click at [327, 268] on button "button" at bounding box center [332, 268] width 18 height 18
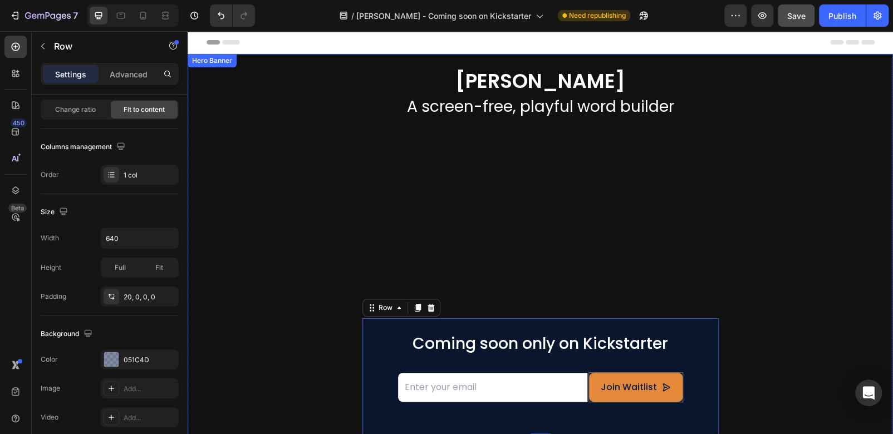
scroll to position [56, 0]
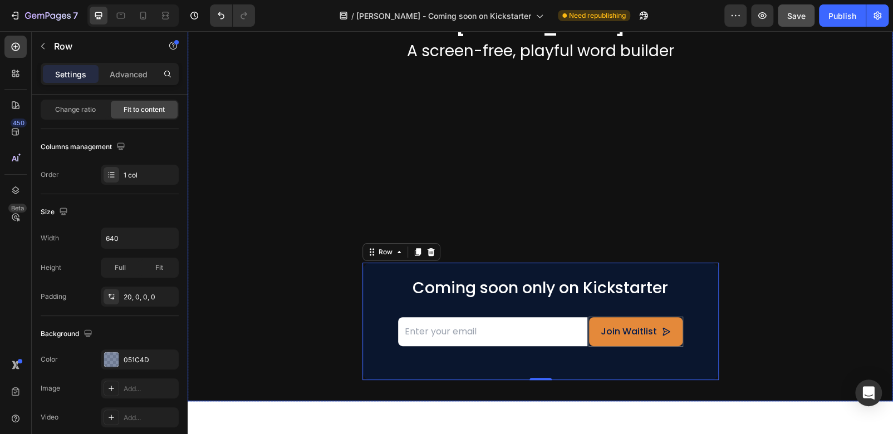
click at [766, 313] on div "[PERSON_NAME] Heading A screen-free, playful word builder Heading Icon Icon Ico…" at bounding box center [540, 196] width 623 height 368
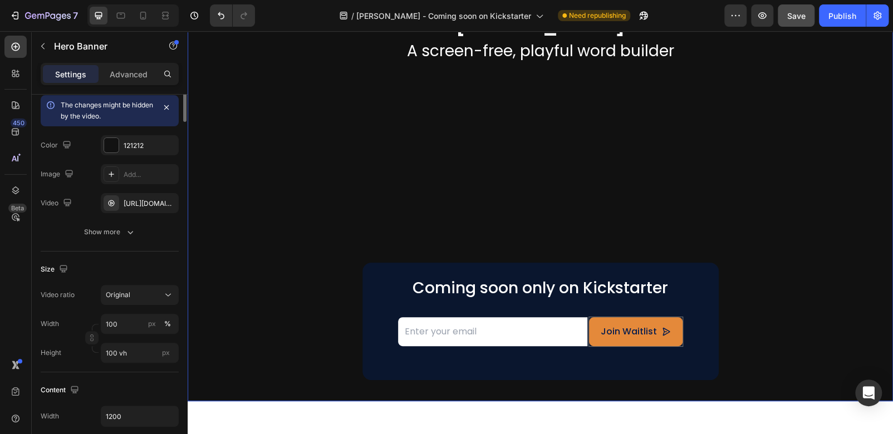
scroll to position [0, 0]
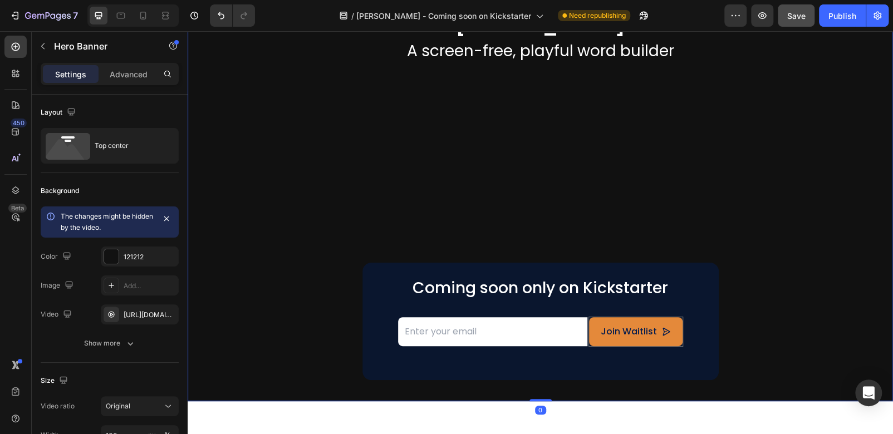
click at [765, 358] on div "[PERSON_NAME] Heading A screen-free, playful word builder Heading Icon Icon Ico…" at bounding box center [540, 196] width 623 height 368
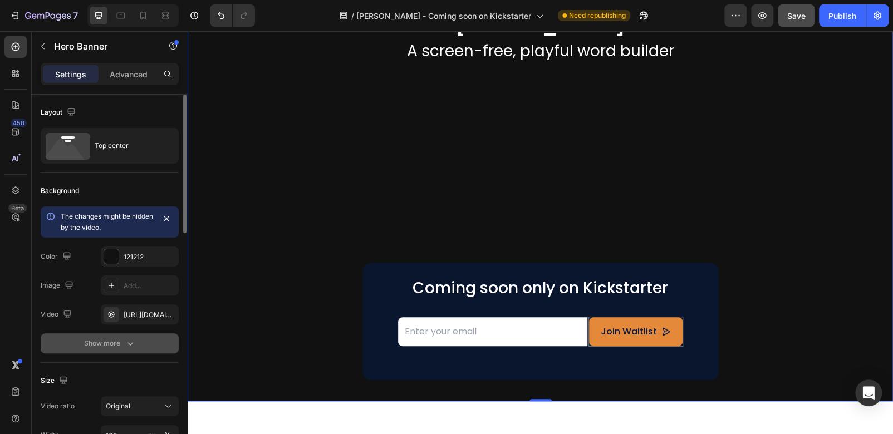
click at [101, 341] on div "Show more" at bounding box center [110, 343] width 52 height 11
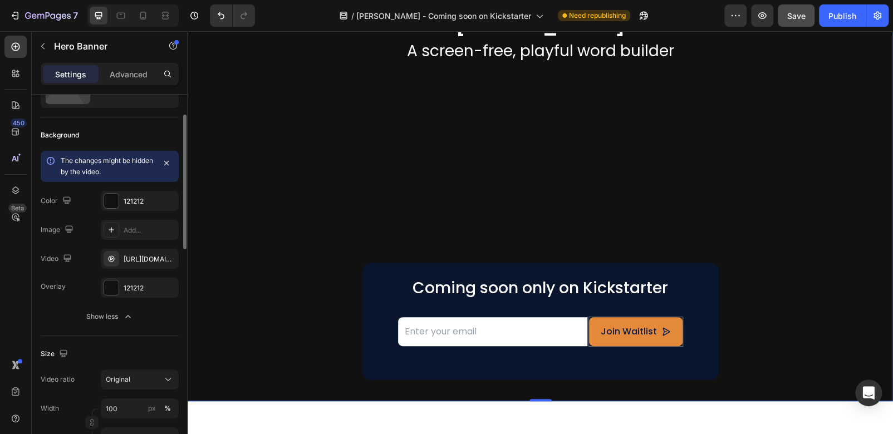
scroll to position [111, 0]
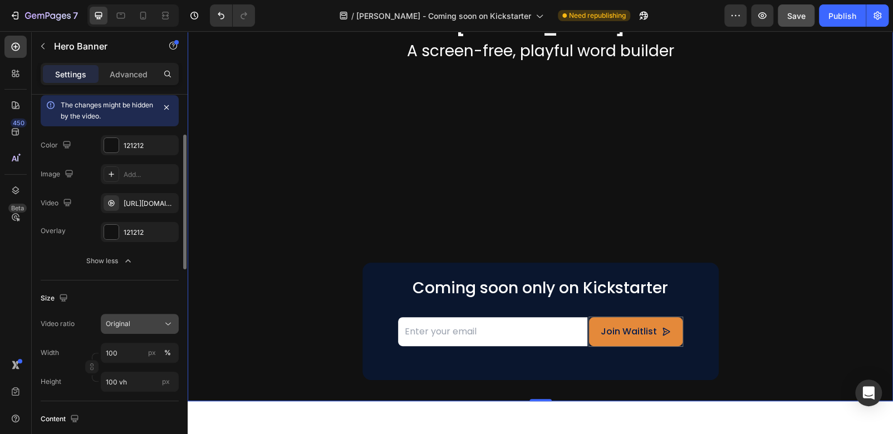
click at [119, 328] on span "Original" at bounding box center [118, 324] width 24 height 10
click at [134, 72] on p "Advanced" at bounding box center [129, 74] width 38 height 12
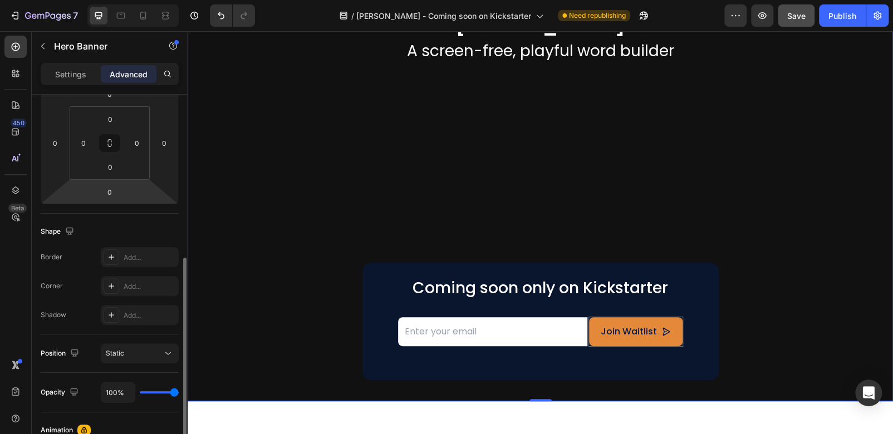
scroll to position [223, 0]
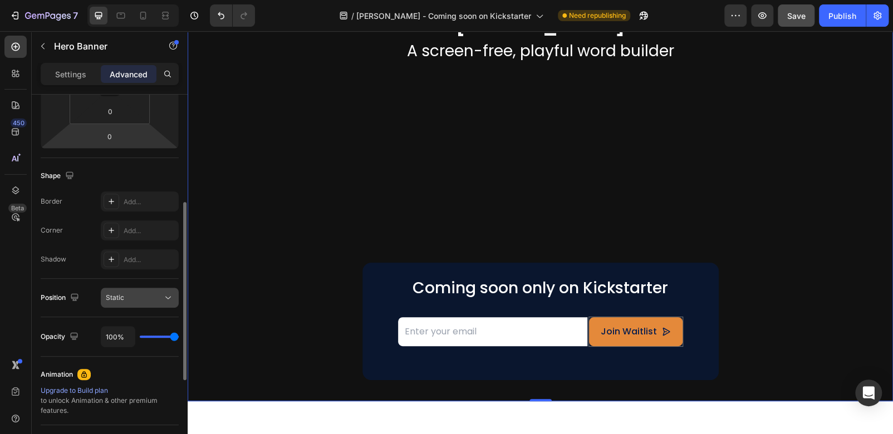
click at [146, 299] on div "Static" at bounding box center [134, 298] width 57 height 10
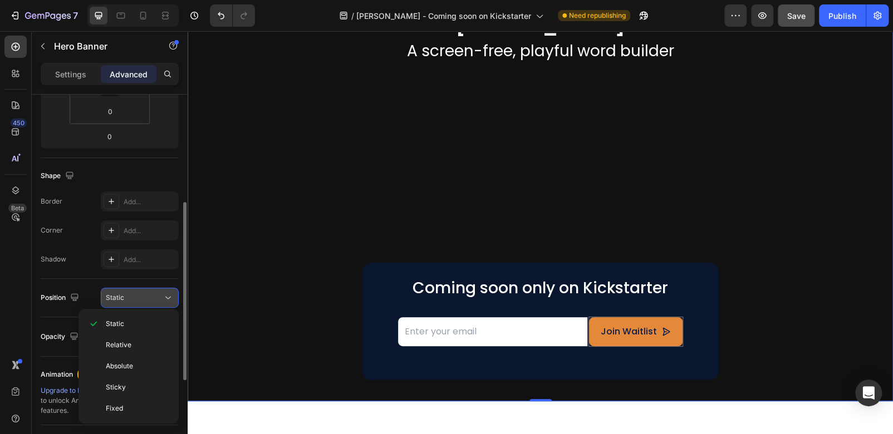
click at [145, 298] on div "Static" at bounding box center [134, 298] width 57 height 10
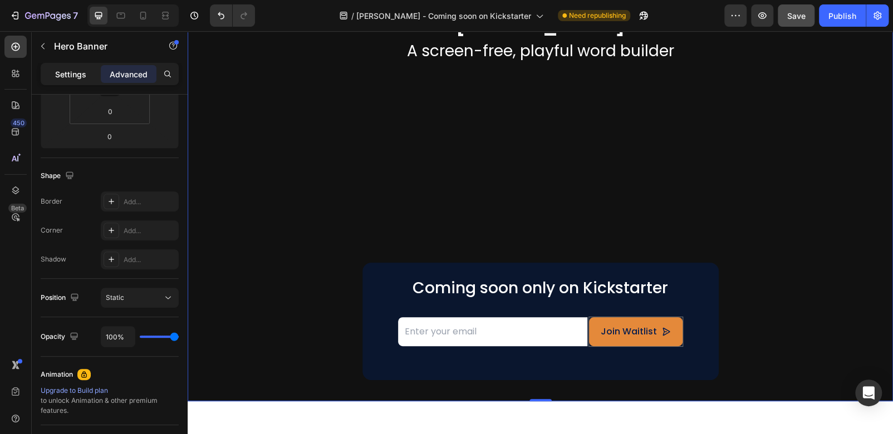
click at [64, 76] on p "Settings" at bounding box center [70, 74] width 31 height 12
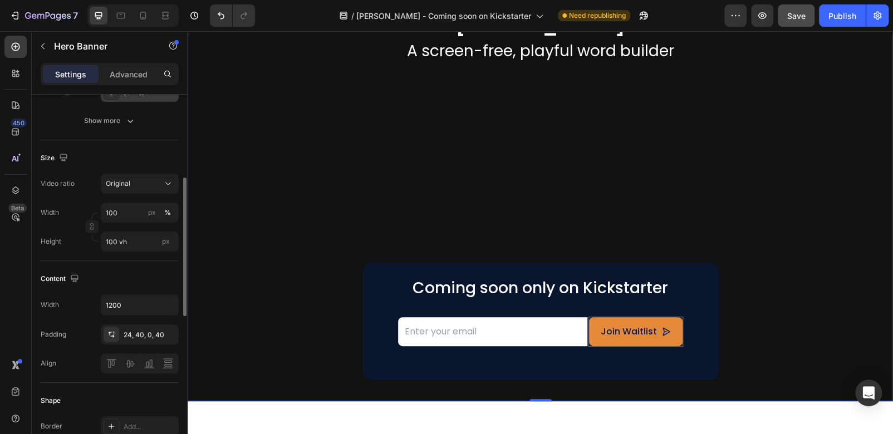
scroll to position [278, 0]
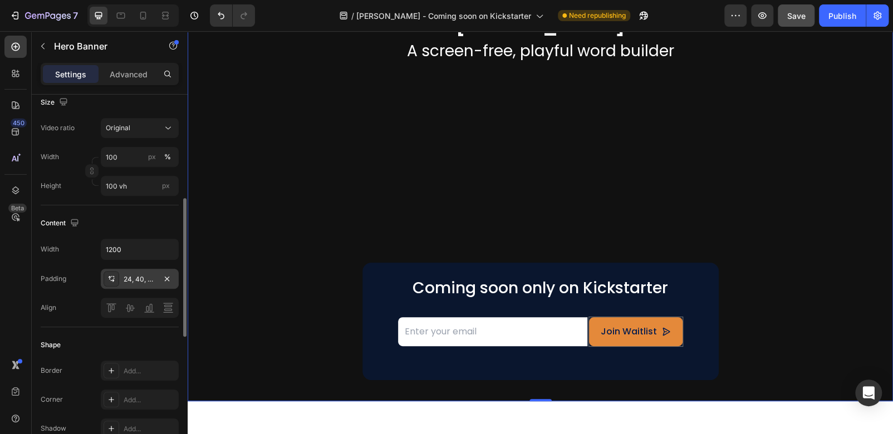
click at [128, 278] on div "24, 40, 0, 40" at bounding box center [140, 279] width 32 height 10
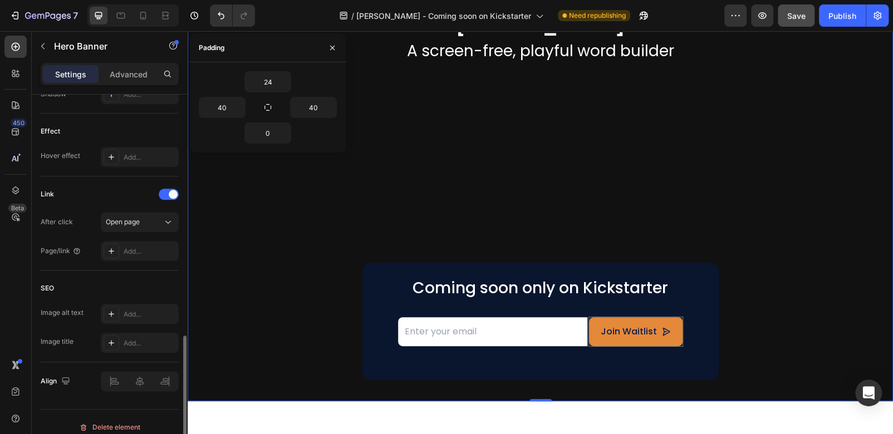
scroll to position [622, 0]
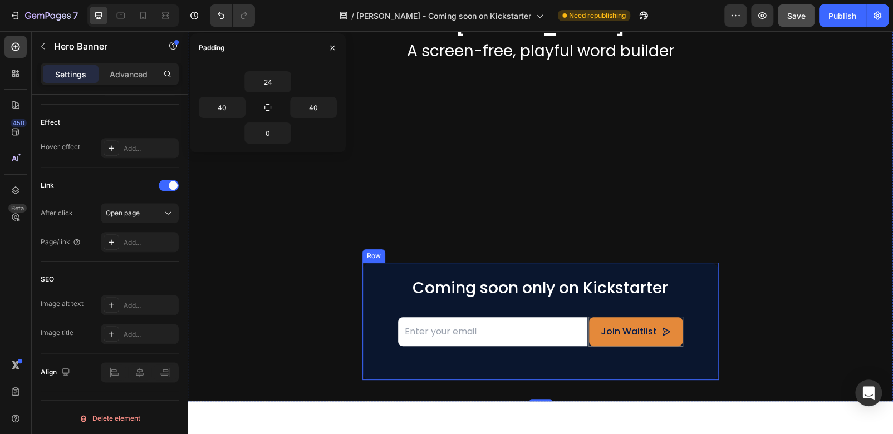
click at [374, 285] on div "Icon Icon Icon Icon Icon Icon List Rated 4.5/5 Based on 895 Reviews Text Block …" at bounding box center [540, 321] width 356 height 117
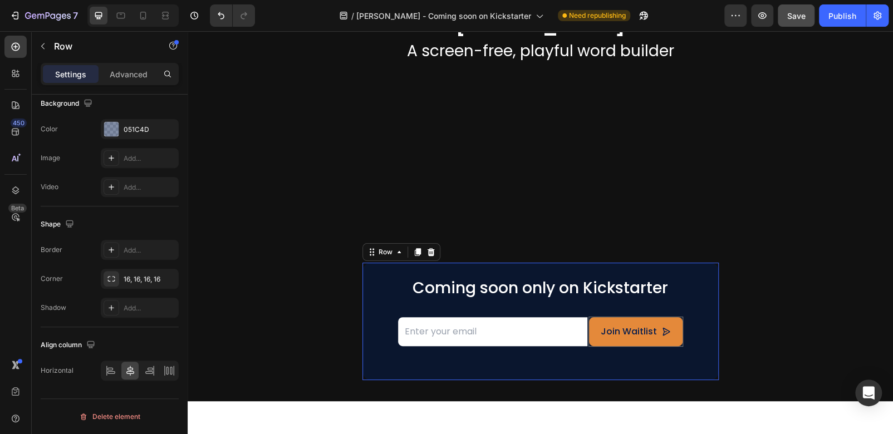
scroll to position [0, 0]
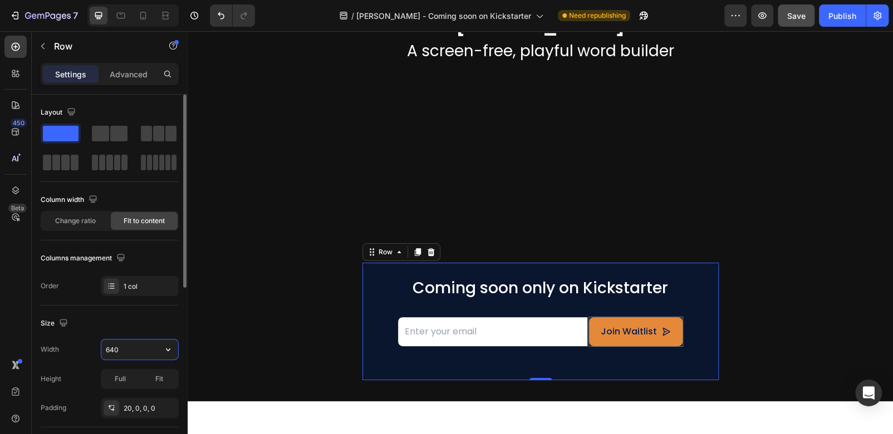
click at [121, 345] on input "640" at bounding box center [139, 350] width 77 height 20
type input "620"
click at [118, 413] on div at bounding box center [112, 408] width 16 height 16
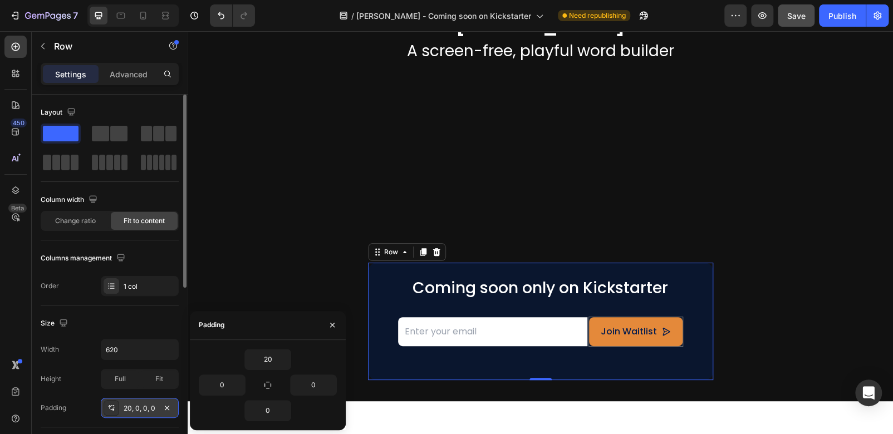
click at [117, 411] on div at bounding box center [112, 408] width 16 height 16
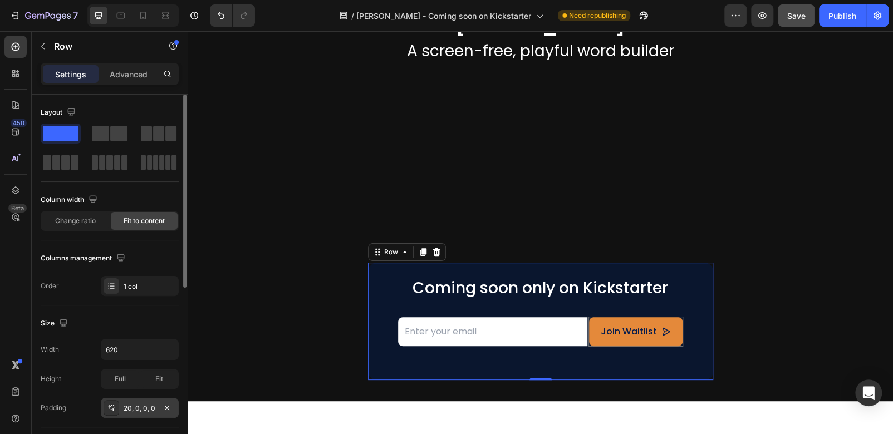
click at [117, 411] on div at bounding box center [112, 408] width 16 height 16
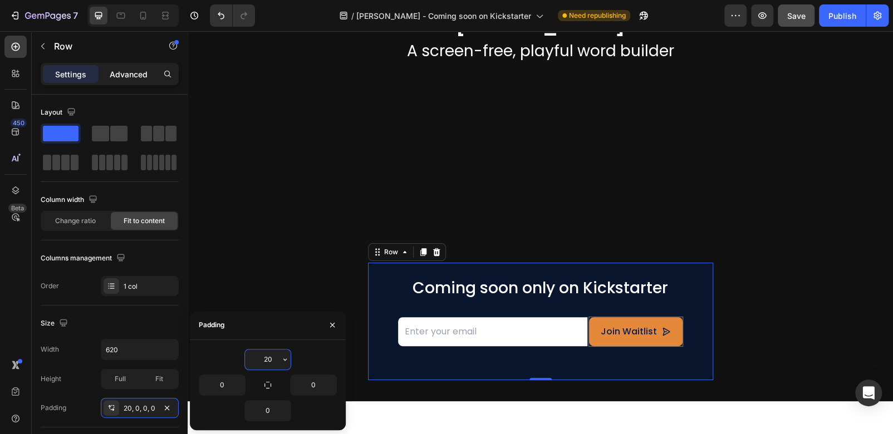
click at [132, 73] on p "Advanced" at bounding box center [129, 74] width 38 height 12
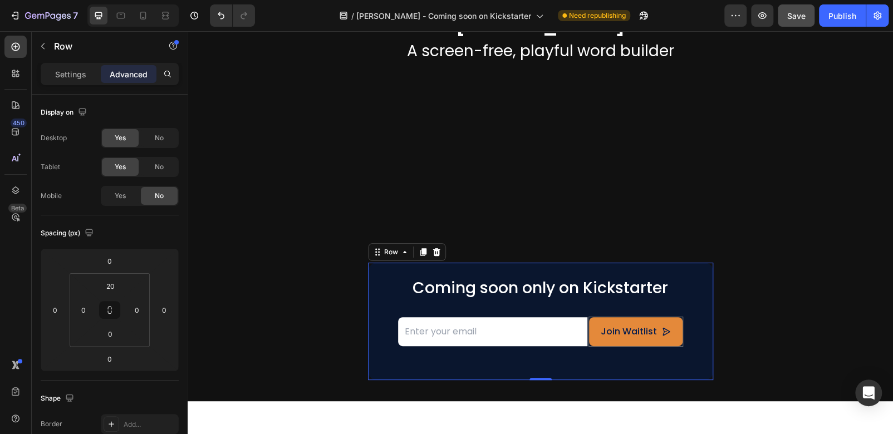
click at [380, 286] on div "Icon Icon Icon Icon Icon Icon List Rated 4.5/5 Based on 895 Reviews Text Block …" at bounding box center [540, 321] width 345 height 117
click at [476, 328] on input "email" at bounding box center [492, 332] width 189 height 30
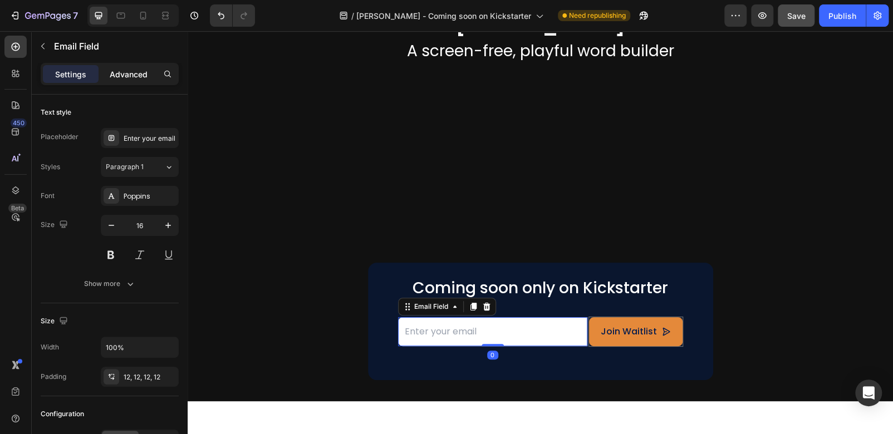
click at [125, 73] on p "Advanced" at bounding box center [129, 74] width 38 height 12
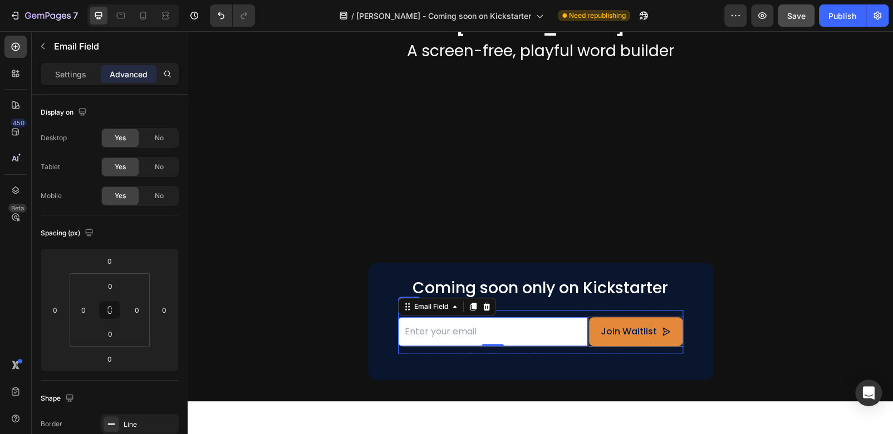
click at [547, 311] on div "Email Field 0" at bounding box center [492, 332] width 189 height 44
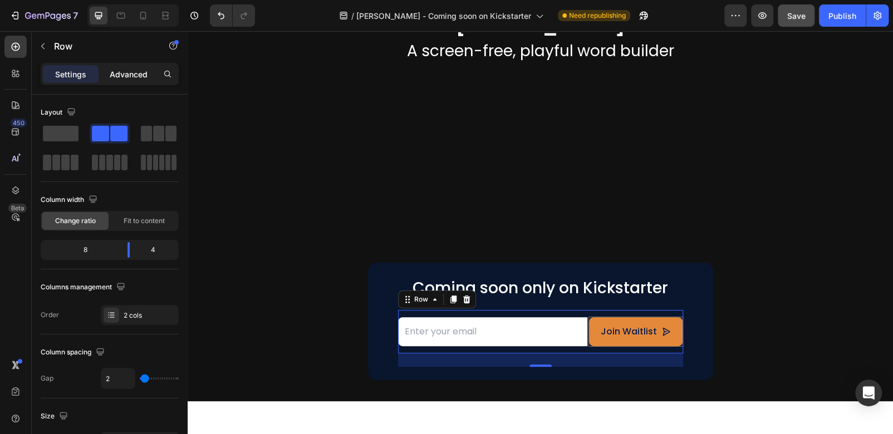
click at [119, 75] on p "Advanced" at bounding box center [129, 74] width 38 height 12
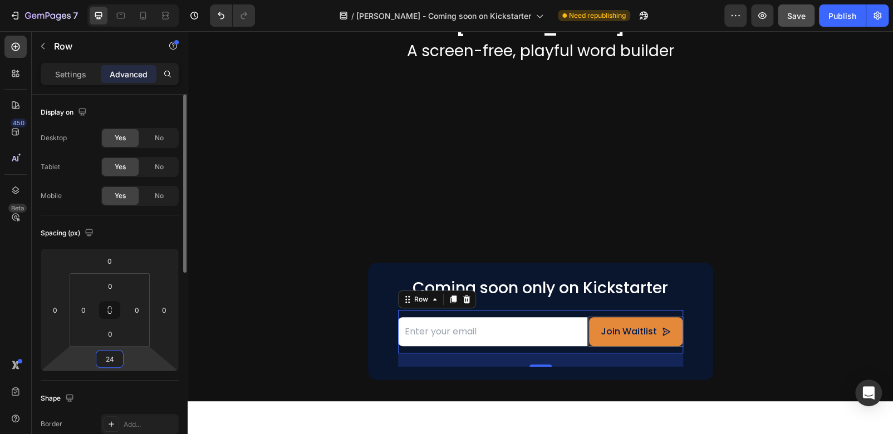
click at [111, 361] on input "24" at bounding box center [110, 359] width 22 height 17
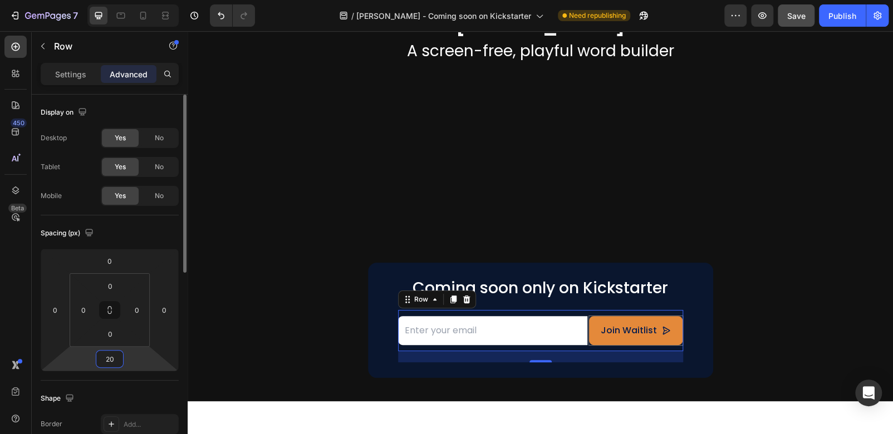
type input "2"
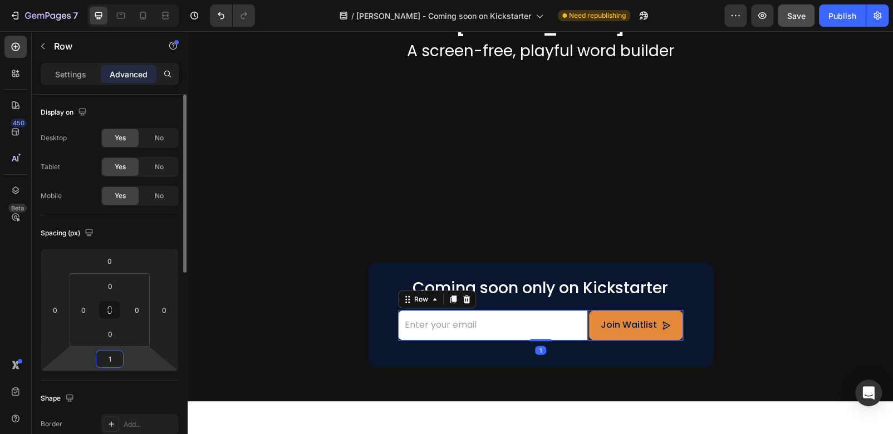
type input "16"
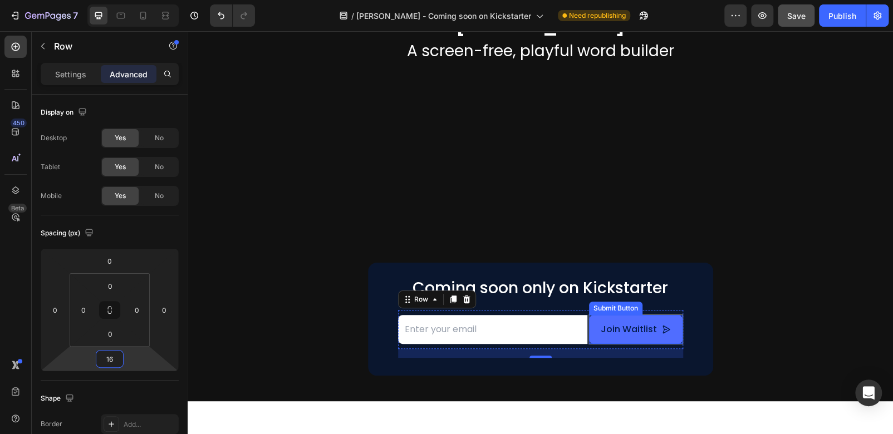
click at [665, 316] on button "Join Waitlist" at bounding box center [636, 330] width 94 height 30
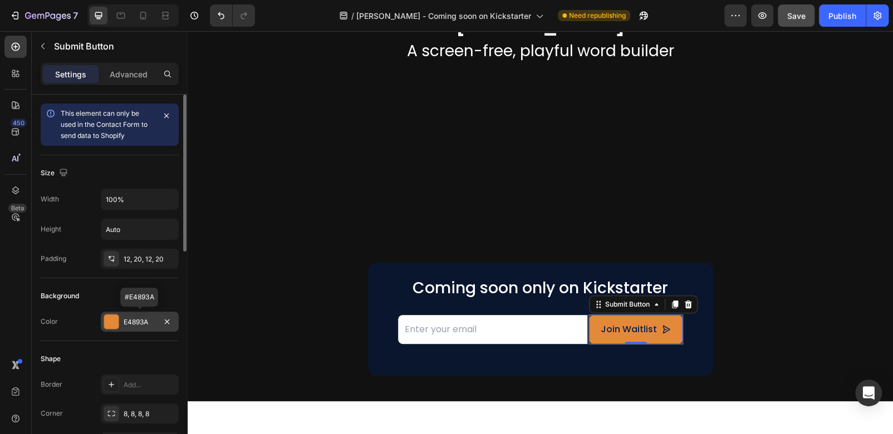
click at [107, 320] on div at bounding box center [111, 321] width 14 height 14
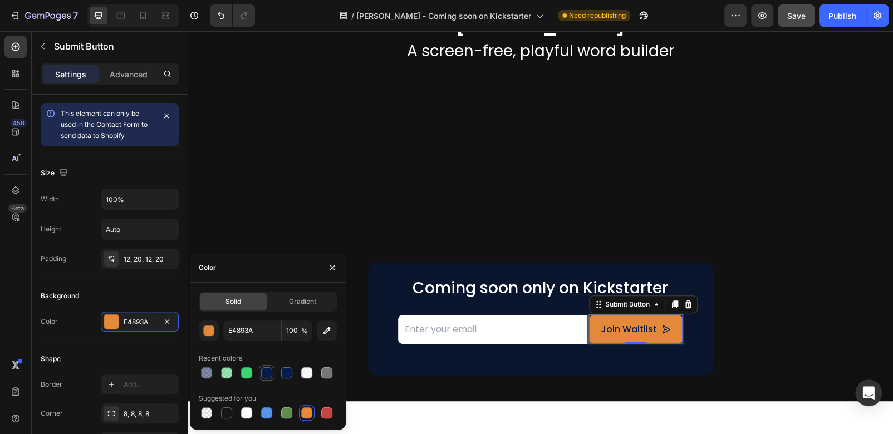
click at [267, 372] on div at bounding box center [266, 372] width 11 height 11
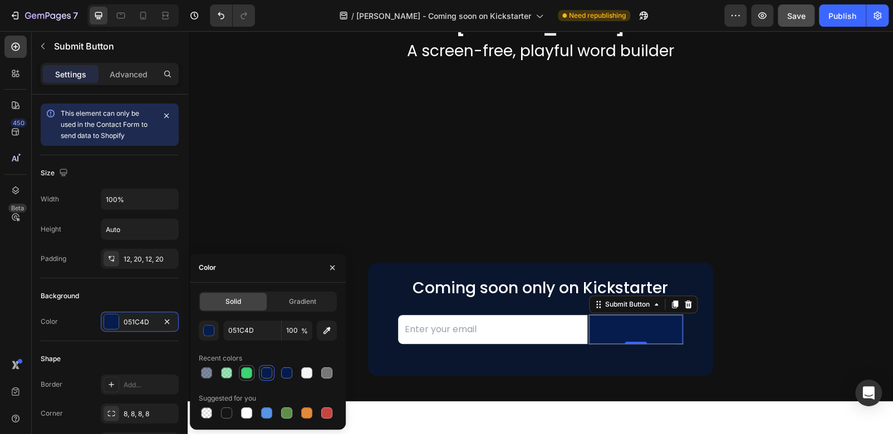
click at [245, 374] on div at bounding box center [246, 372] width 11 height 11
type input "3DD274"
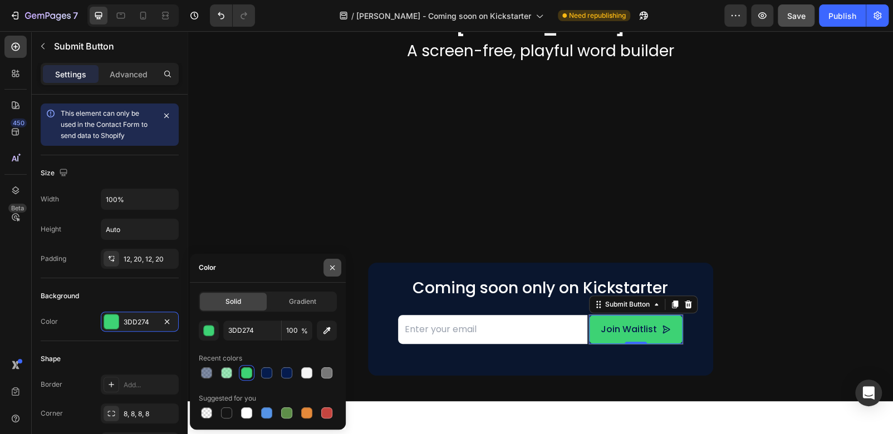
click at [338, 267] on button "button" at bounding box center [332, 268] width 18 height 18
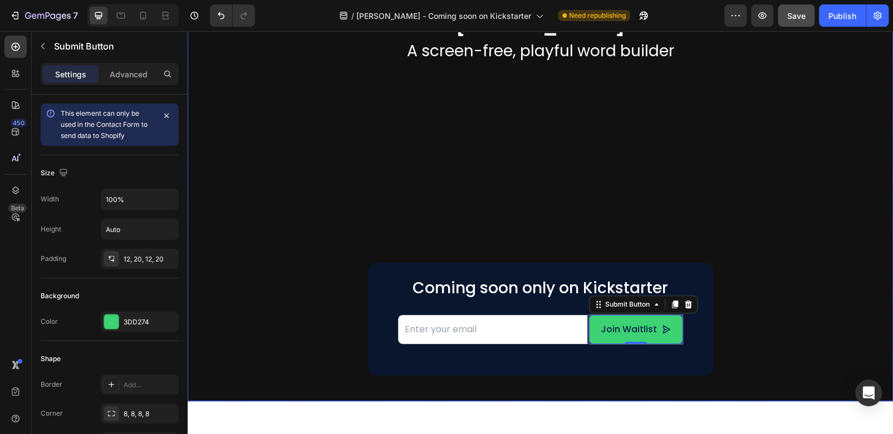
click at [837, 306] on div "[PERSON_NAME] Heading A screen-free, playful word builder Heading Icon Icon Ico…" at bounding box center [540, 194] width 623 height 364
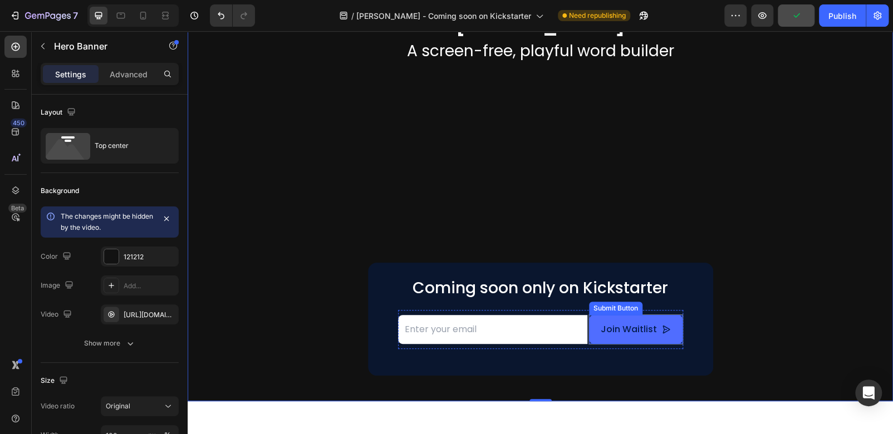
click at [599, 341] on button "Join Waitlist" at bounding box center [636, 330] width 94 height 30
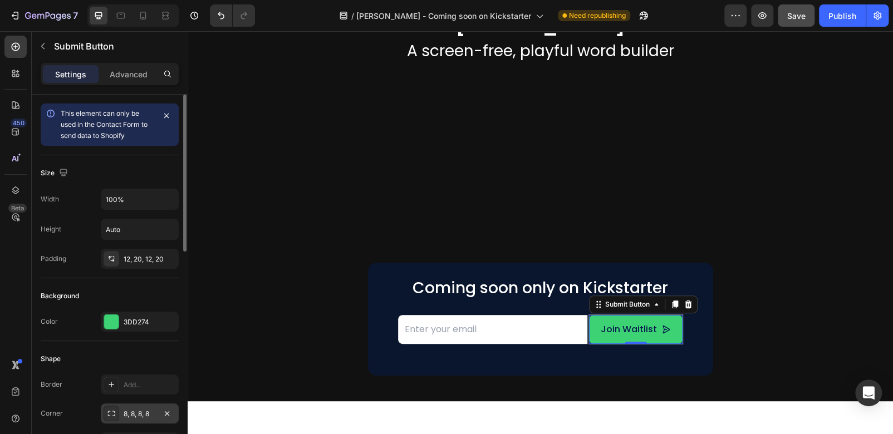
click at [110, 416] on icon at bounding box center [111, 413] width 9 height 9
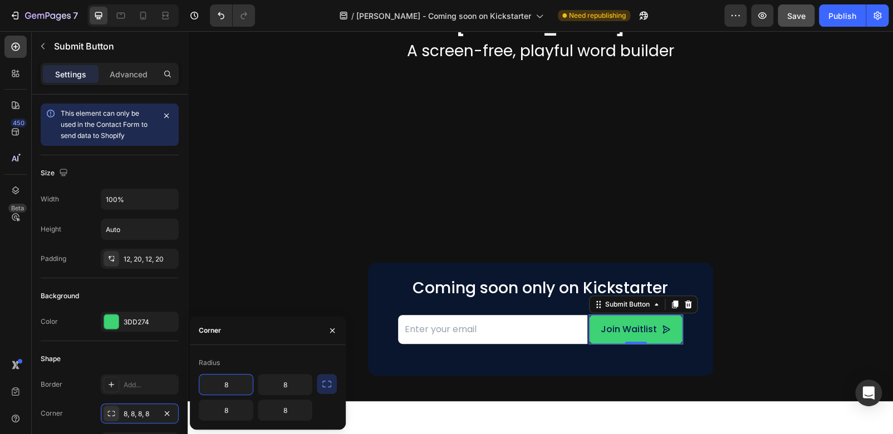
click at [228, 391] on input "8" at bounding box center [225, 385] width 53 height 20
type input "0"
click at [222, 410] on input "8" at bounding box center [225, 410] width 53 height 20
type input "0"
click at [284, 385] on input "8" at bounding box center [284, 385] width 53 height 20
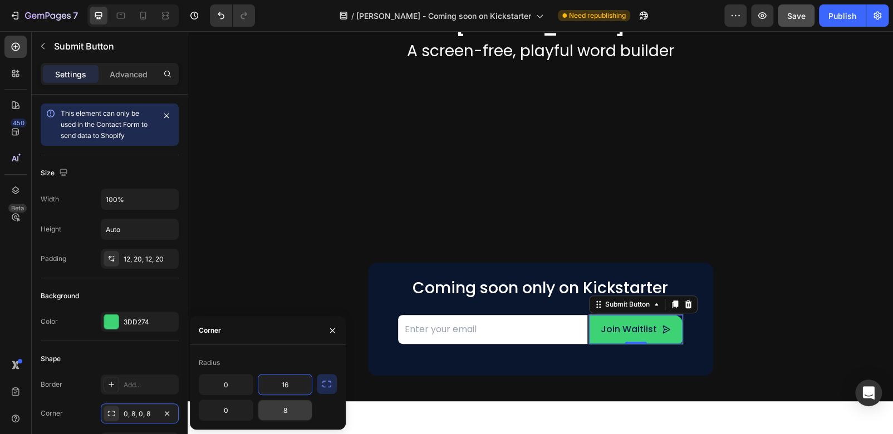
click at [287, 409] on input "8" at bounding box center [284, 410] width 53 height 20
click at [290, 387] on input "16" at bounding box center [284, 385] width 53 height 20
type input "12"
click at [291, 410] on input "8" at bounding box center [284, 410] width 53 height 20
type input "12"
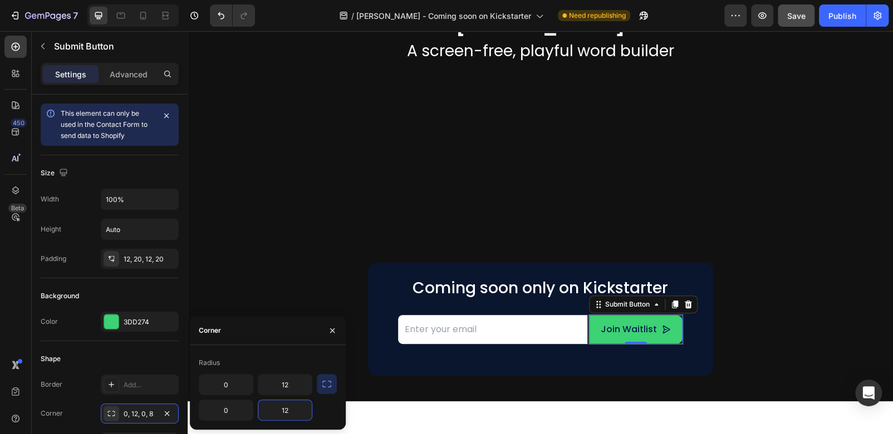
click at [281, 363] on div "Radius" at bounding box center [268, 363] width 138 height 18
click at [411, 323] on input "email" at bounding box center [492, 330] width 189 height 30
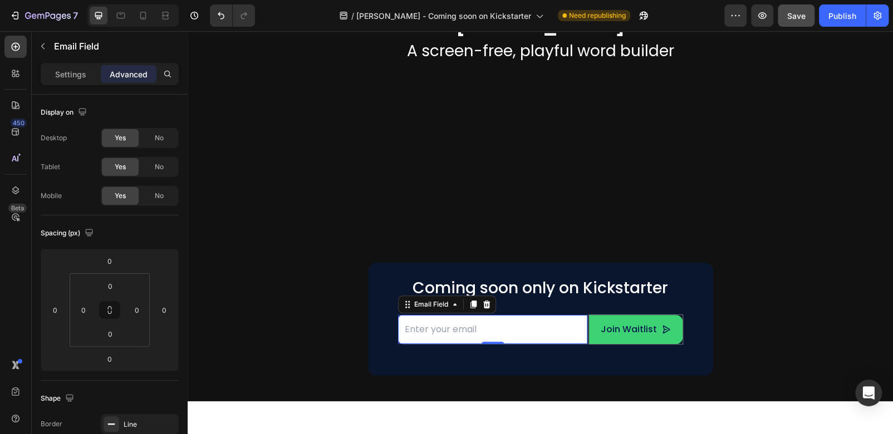
click at [402, 318] on input "email" at bounding box center [492, 330] width 189 height 30
click at [409, 303] on icon at bounding box center [407, 304] width 9 height 9
click at [70, 78] on p "Settings" at bounding box center [70, 74] width 31 height 12
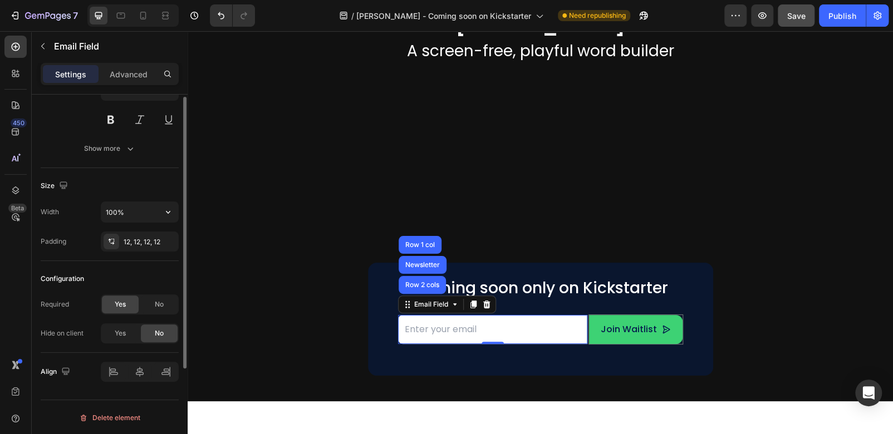
scroll to position [24, 0]
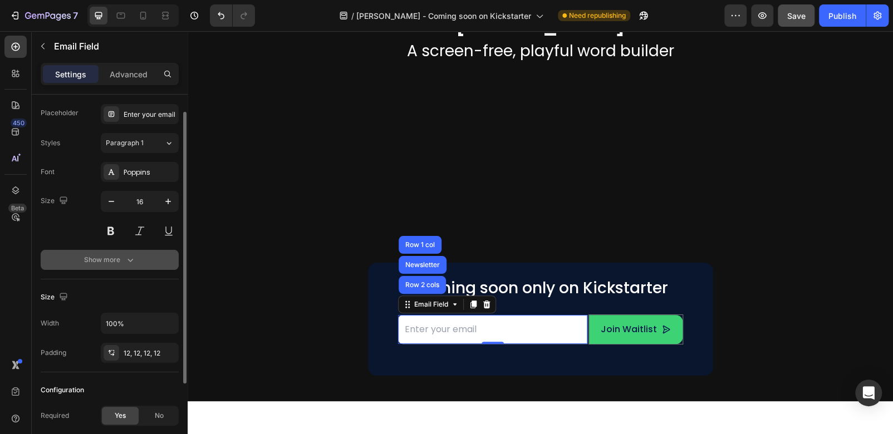
click at [127, 258] on icon "button" at bounding box center [130, 259] width 11 height 11
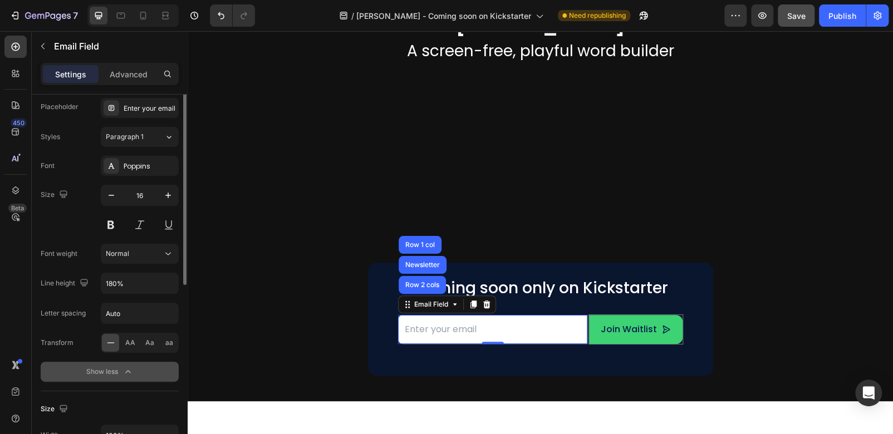
scroll to position [0, 0]
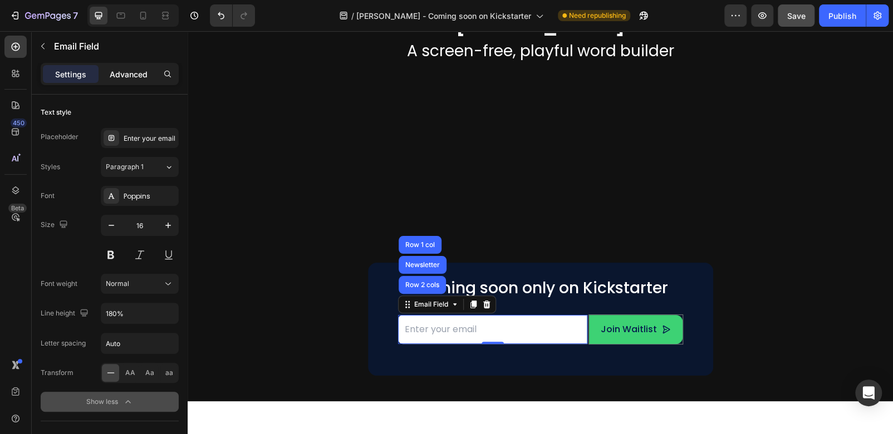
click at [135, 68] on p "Advanced" at bounding box center [129, 74] width 38 height 12
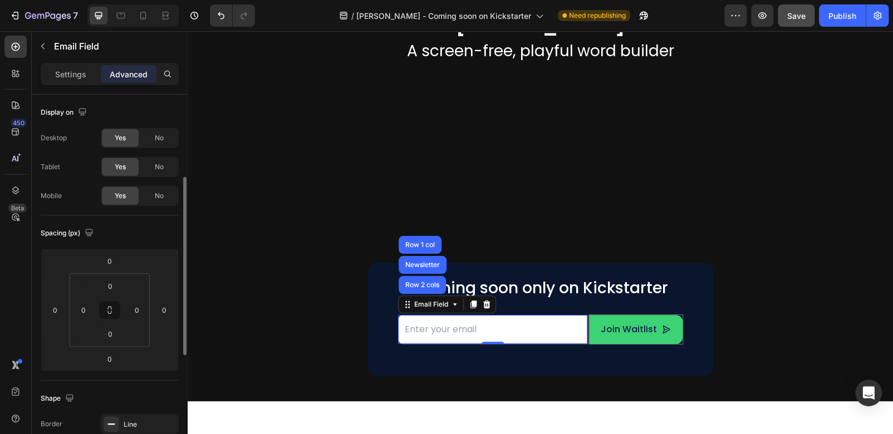
scroll to position [56, 0]
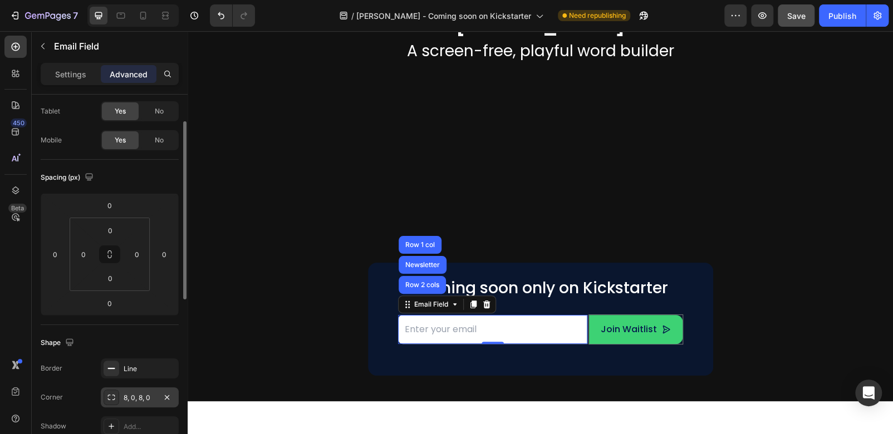
click at [125, 400] on div "8, 0, 8, 0" at bounding box center [140, 398] width 32 height 10
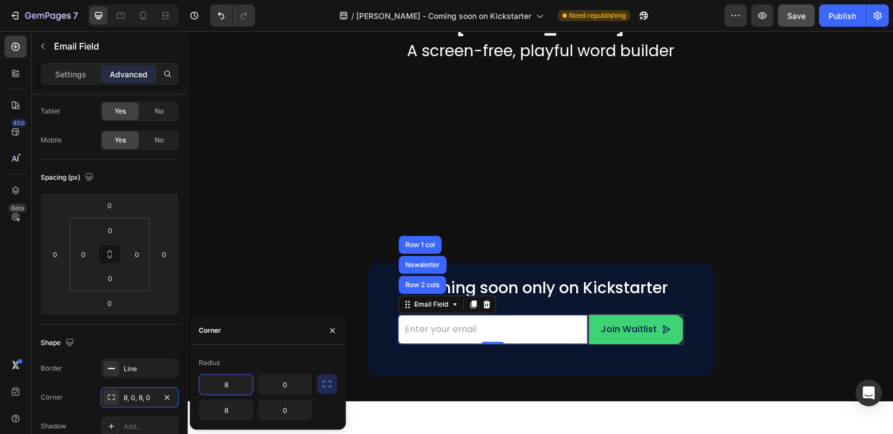
click at [233, 389] on input "8" at bounding box center [225, 385] width 53 height 20
type input "12"
click at [228, 409] on input "8" at bounding box center [225, 410] width 53 height 20
type input "12"
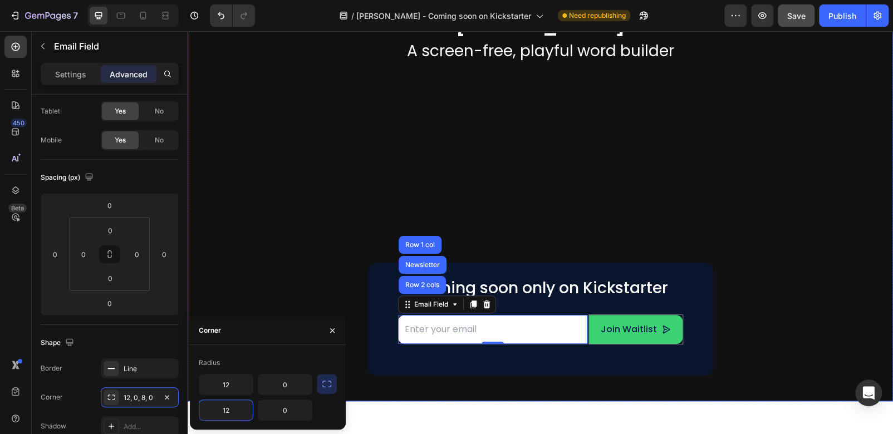
click at [389, 377] on div "Overlay" at bounding box center [540, 199] width 705 height 403
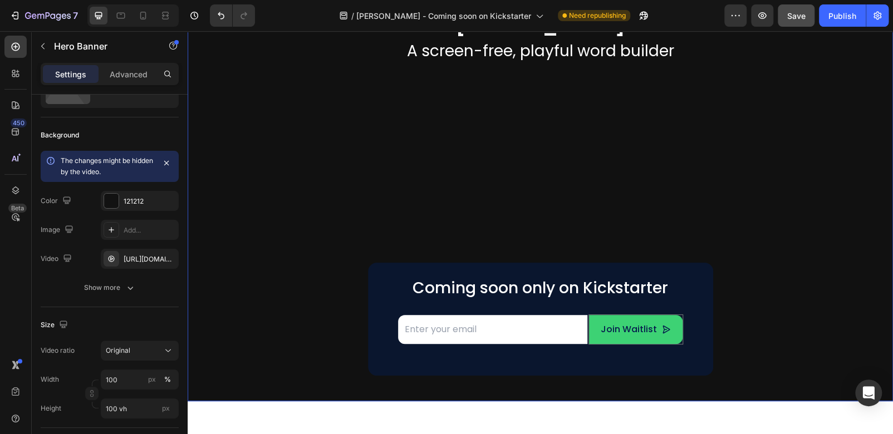
scroll to position [0, 0]
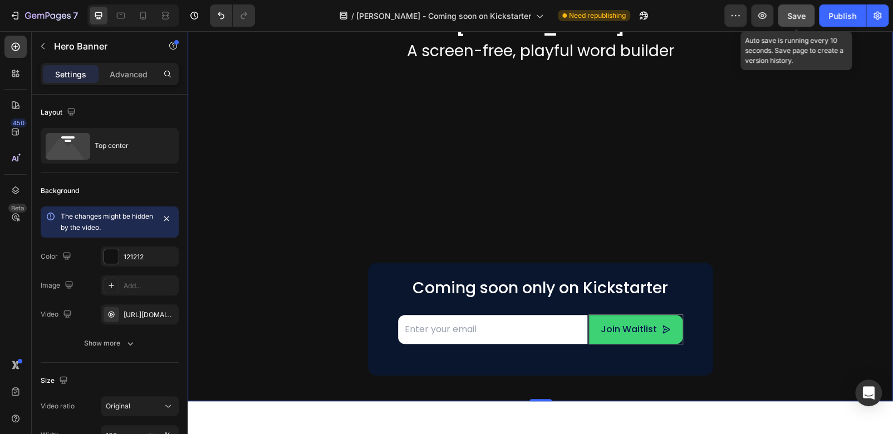
click at [801, 16] on span "Save" at bounding box center [796, 15] width 18 height 9
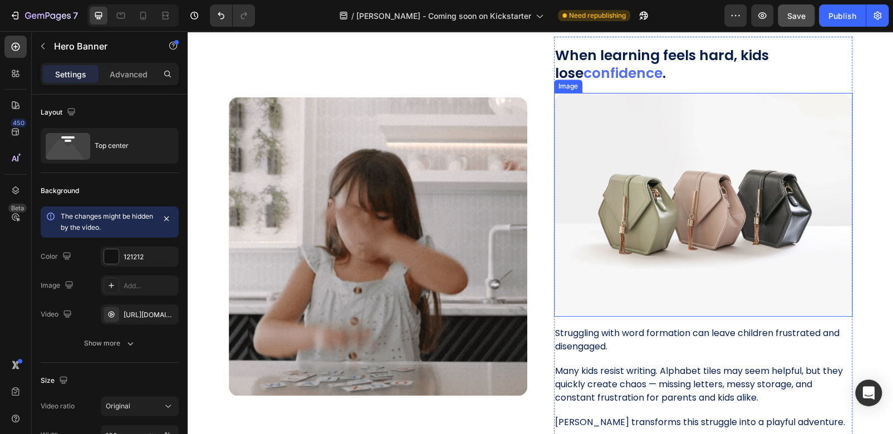
scroll to position [612, 0]
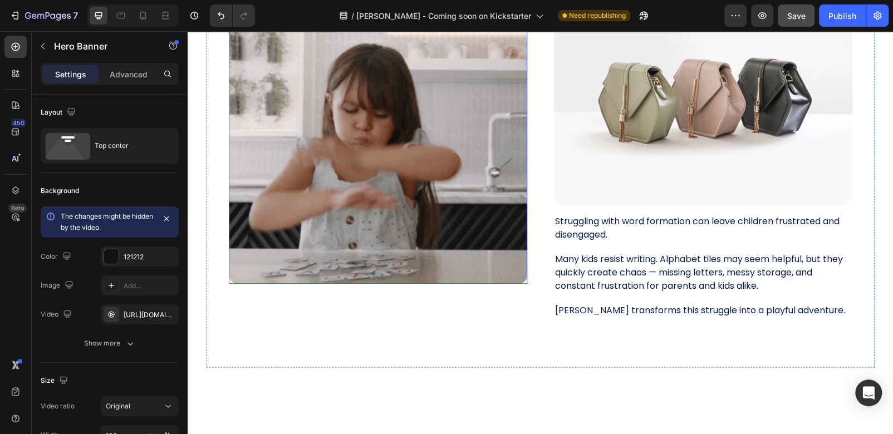
click at [449, 185] on img at bounding box center [378, 135] width 298 height 298
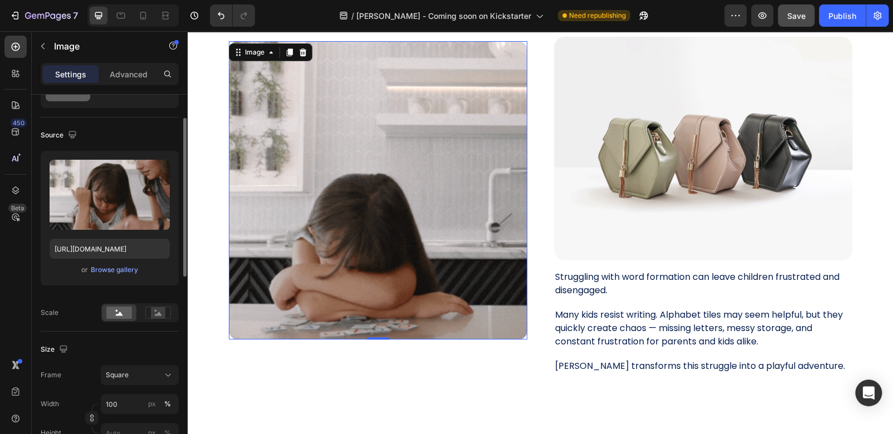
scroll to position [0, 0]
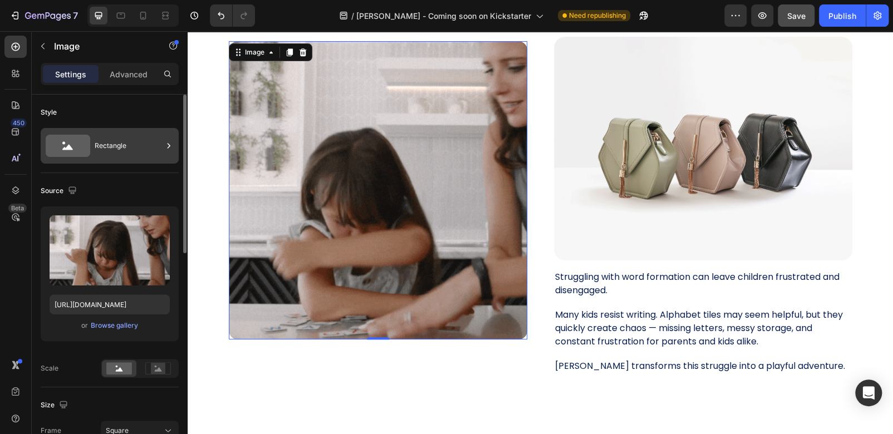
click at [70, 146] on icon at bounding box center [67, 148] width 11 height 6
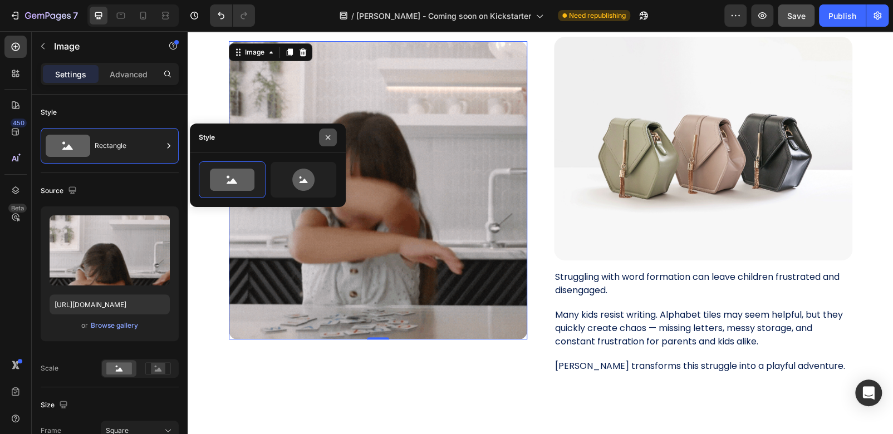
click at [327, 141] on icon "button" at bounding box center [327, 137] width 9 height 9
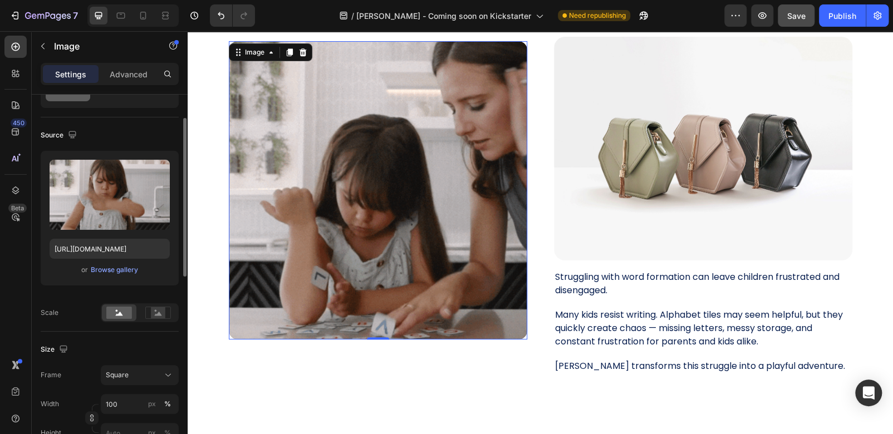
scroll to position [111, 0]
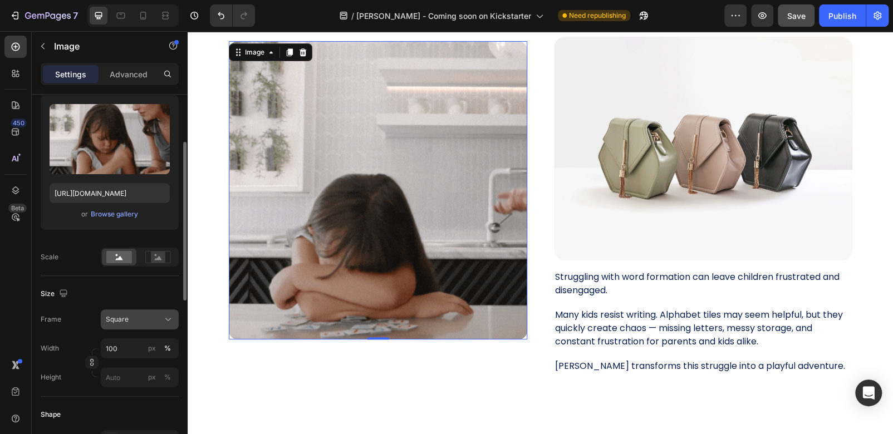
click at [144, 321] on div "Square" at bounding box center [133, 319] width 55 height 10
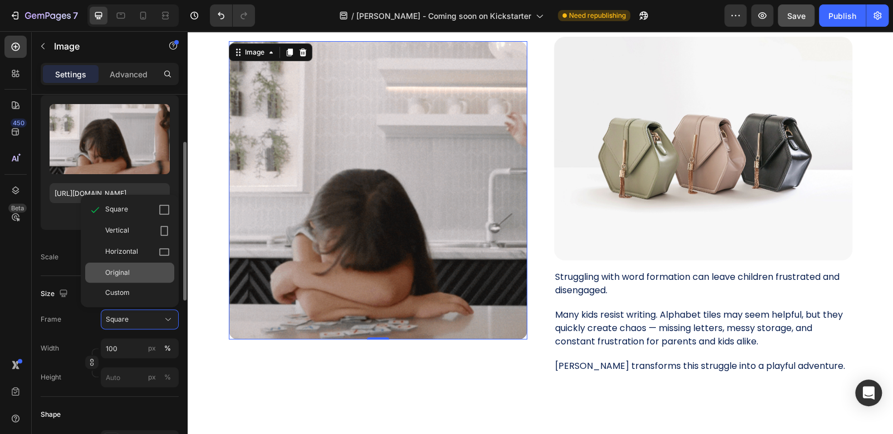
click at [124, 274] on span "Original" at bounding box center [117, 273] width 24 height 10
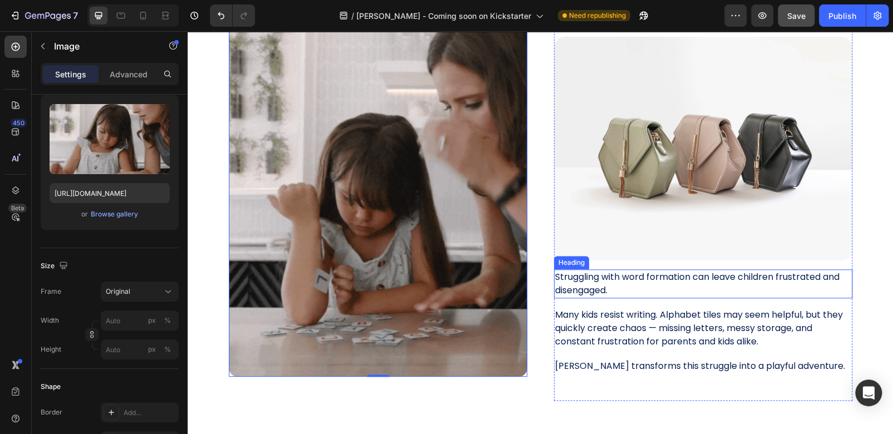
scroll to position [500, 0]
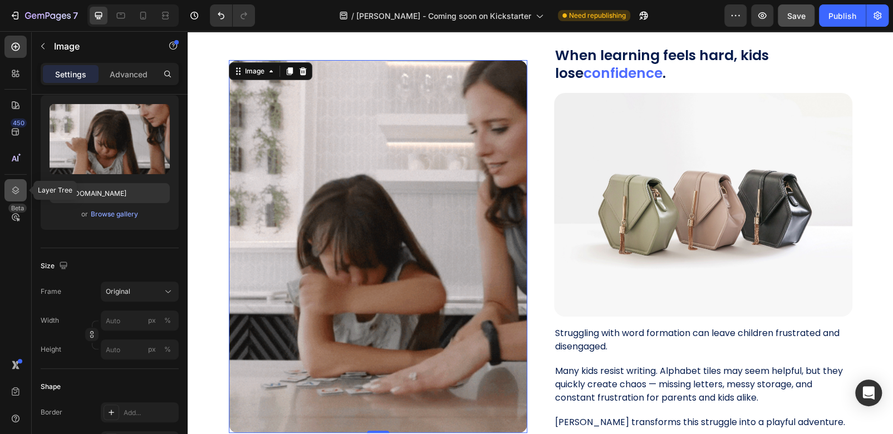
click at [17, 190] on icon at bounding box center [15, 190] width 7 height 8
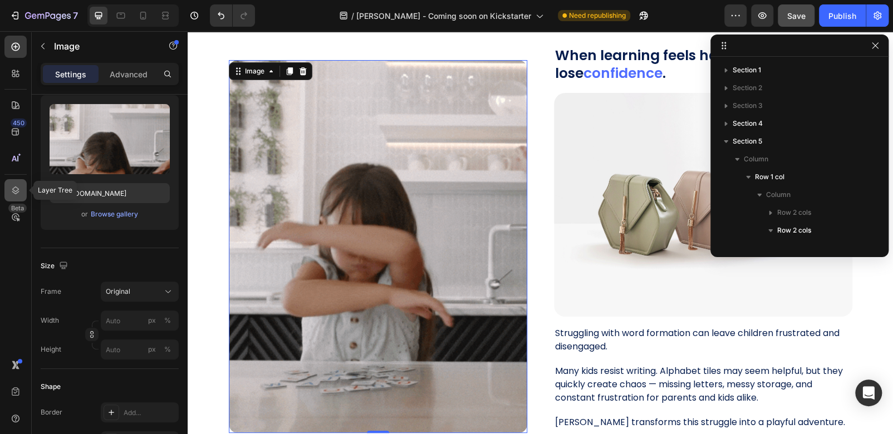
scroll to position [157, 0]
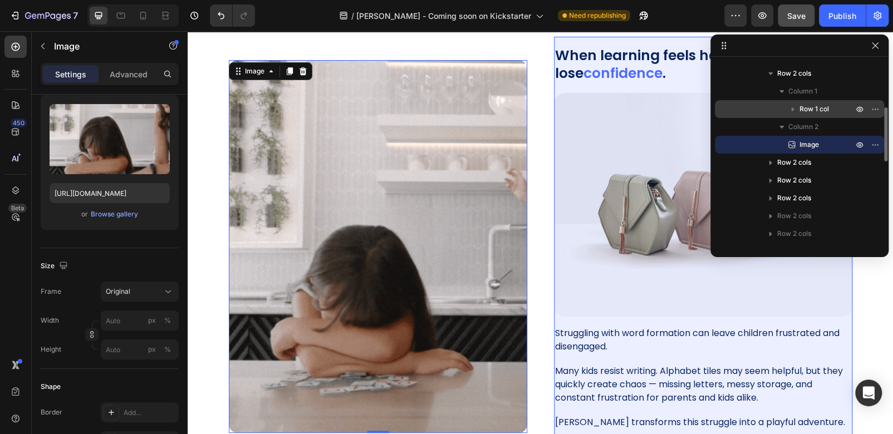
click at [793, 108] on icon "button" at bounding box center [793, 109] width 3 height 4
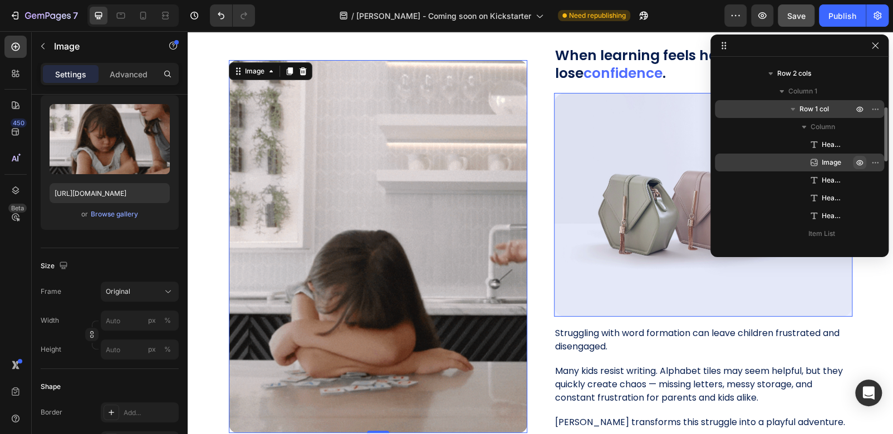
click at [859, 163] on icon "button" at bounding box center [859, 162] width 3 height 3
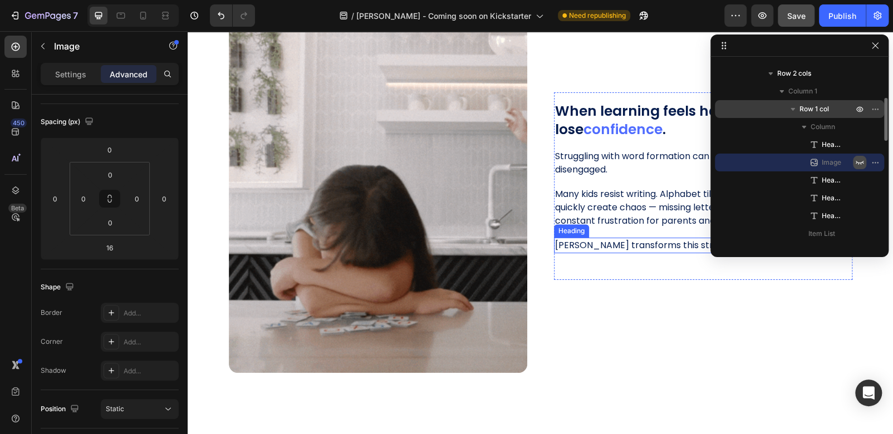
scroll to position [482, 0]
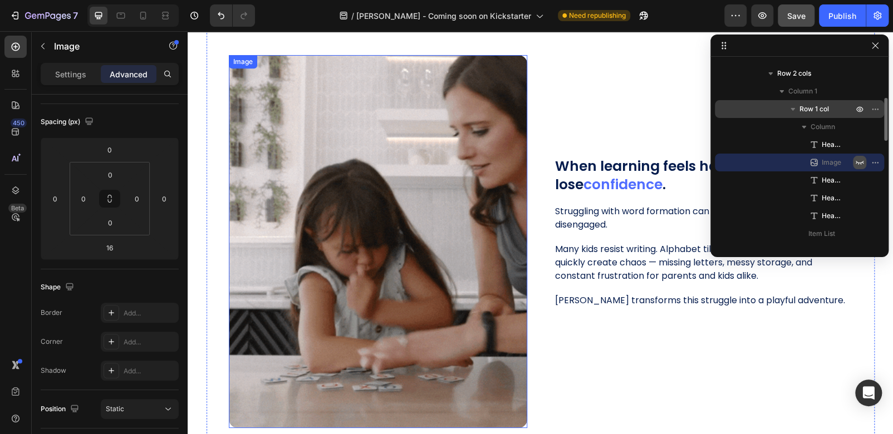
click at [434, 149] on img at bounding box center [378, 241] width 298 height 373
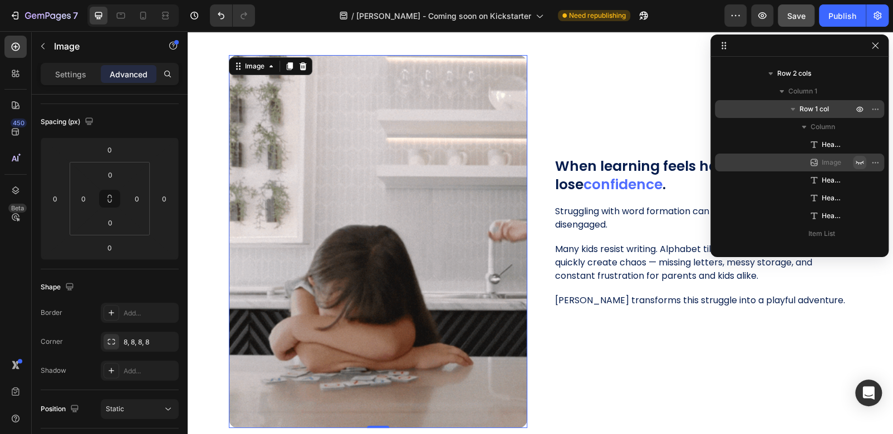
scroll to position [317, 0]
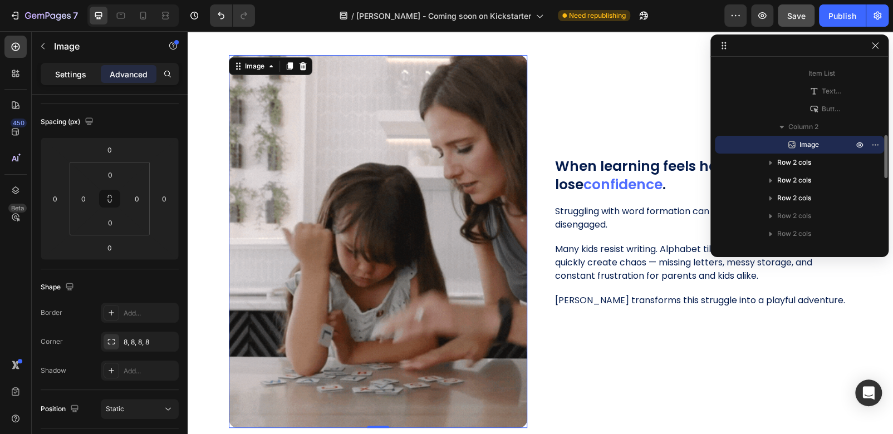
click at [75, 76] on p "Settings" at bounding box center [70, 74] width 31 height 12
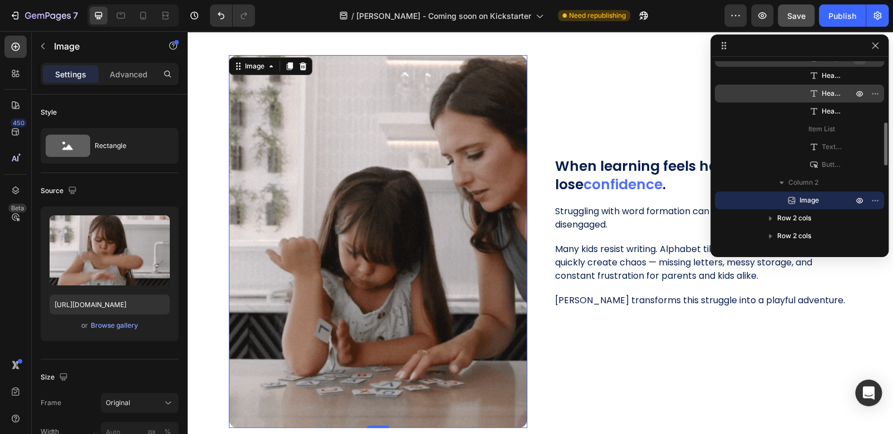
scroll to position [150, 0]
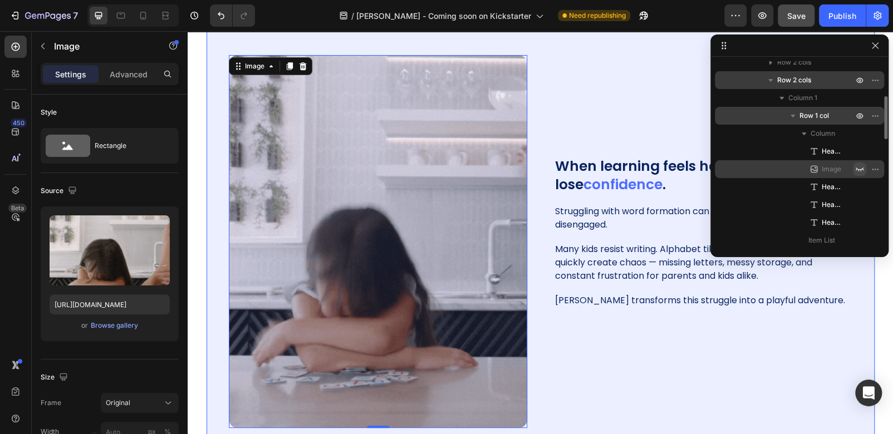
click at [789, 76] on span "Row 2 cols" at bounding box center [794, 80] width 34 height 11
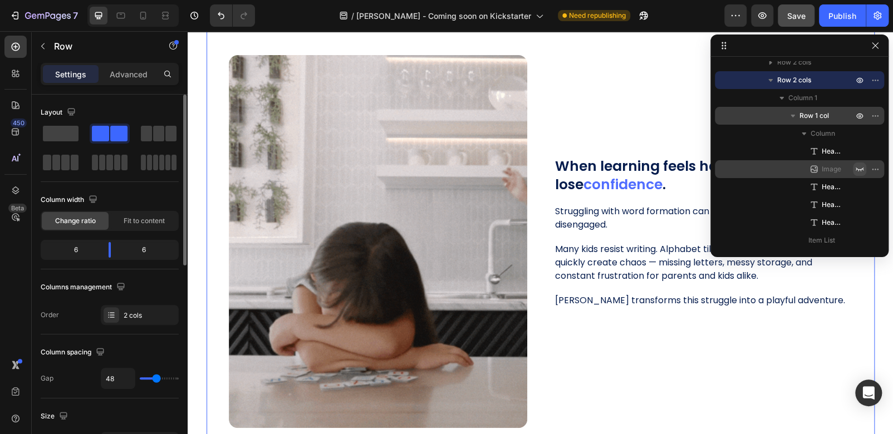
click at [78, 248] on div "6" at bounding box center [71, 250] width 57 height 16
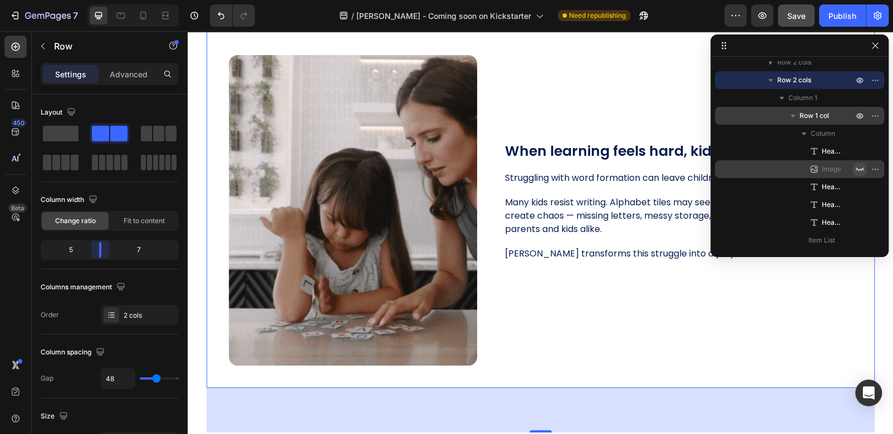
drag, startPoint x: 110, startPoint y: 248, endPoint x: 303, endPoint y: 228, distance: 194.2
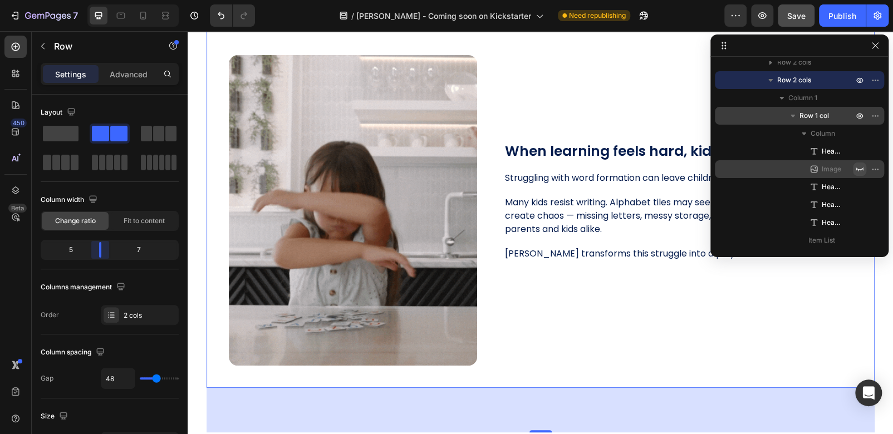
click at [102, 0] on body "7 / [PERSON_NAME] - Coming soon on Kickstarter Need republishing Preview Save P…" at bounding box center [446, 0] width 893 height 0
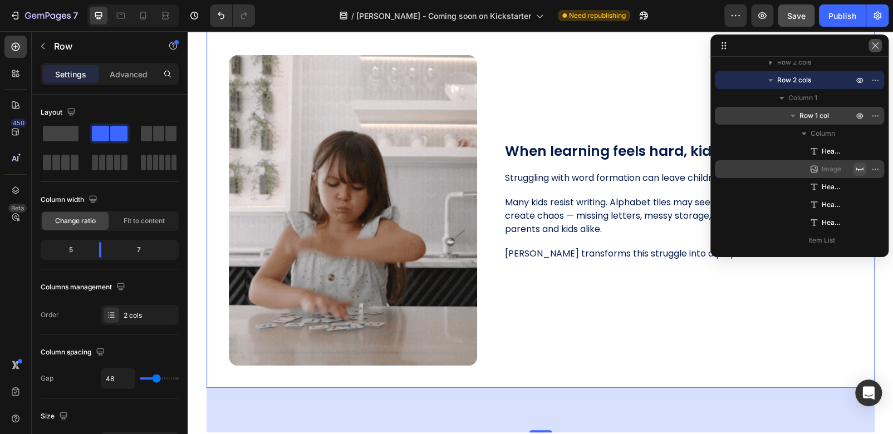
click at [874, 46] on icon "button" at bounding box center [875, 45] width 9 height 9
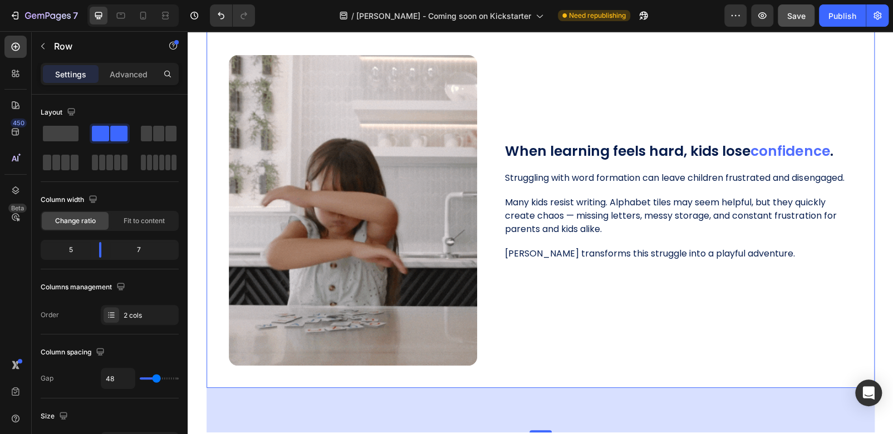
click at [812, 343] on div "When learning feels hard, kids lose confidence . Heading Image Struggling with …" at bounding box center [678, 210] width 348 height 311
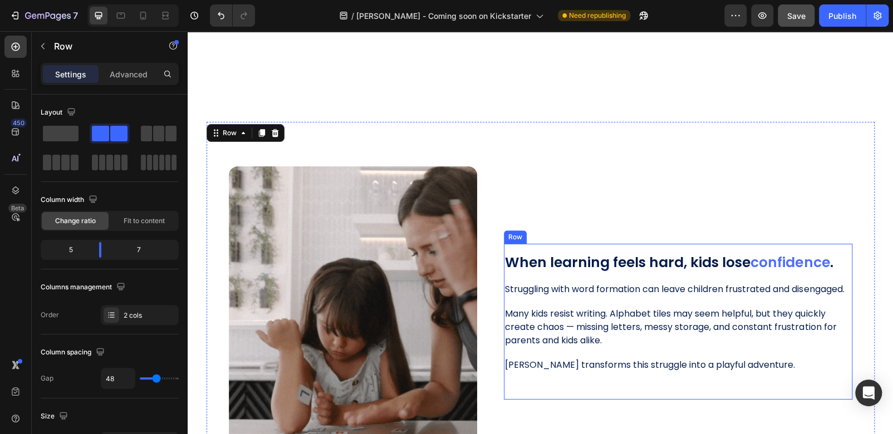
scroll to position [482, 0]
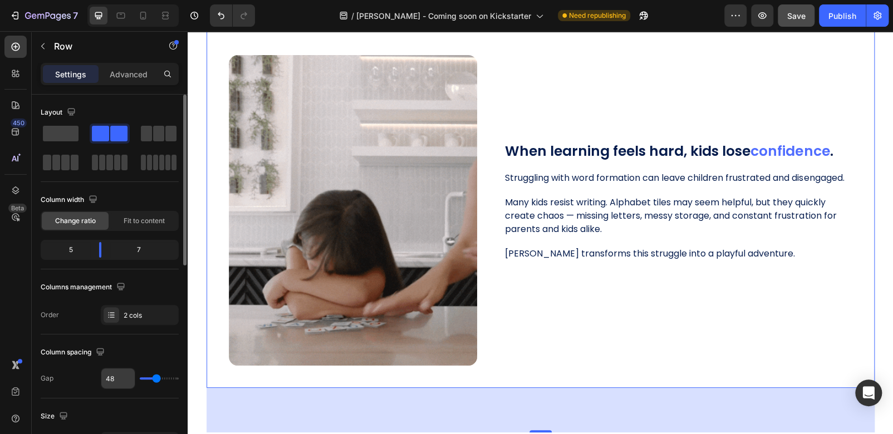
click at [122, 374] on input "48" at bounding box center [117, 378] width 33 height 20
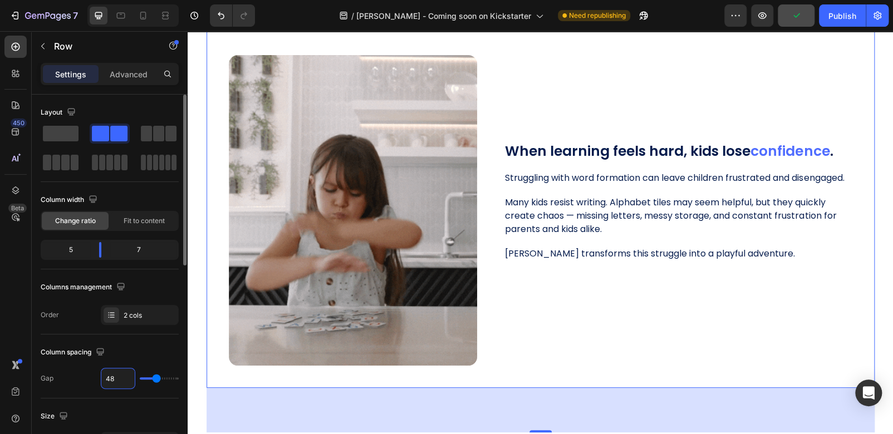
type input "6"
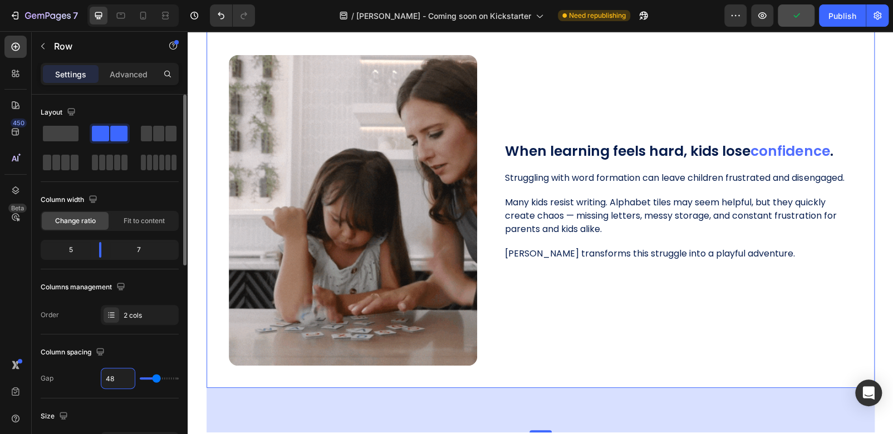
type input "6"
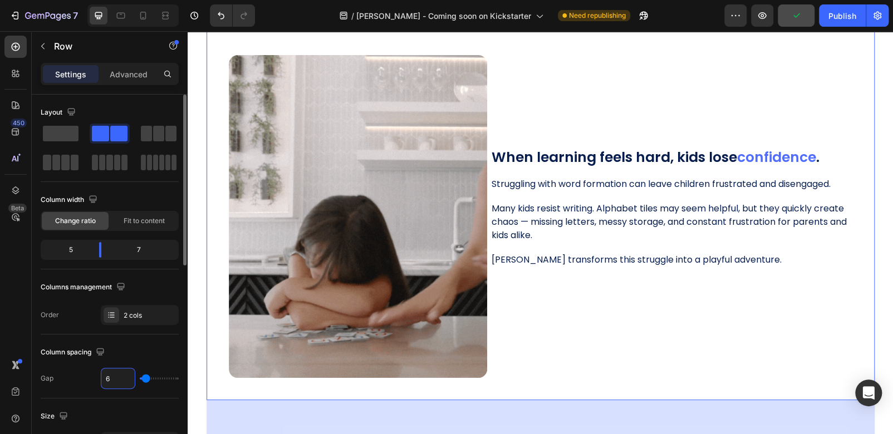
type input "60"
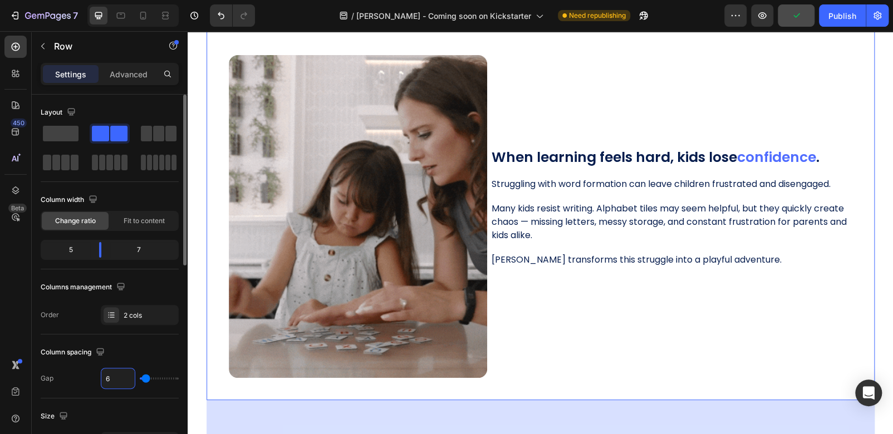
type input "60"
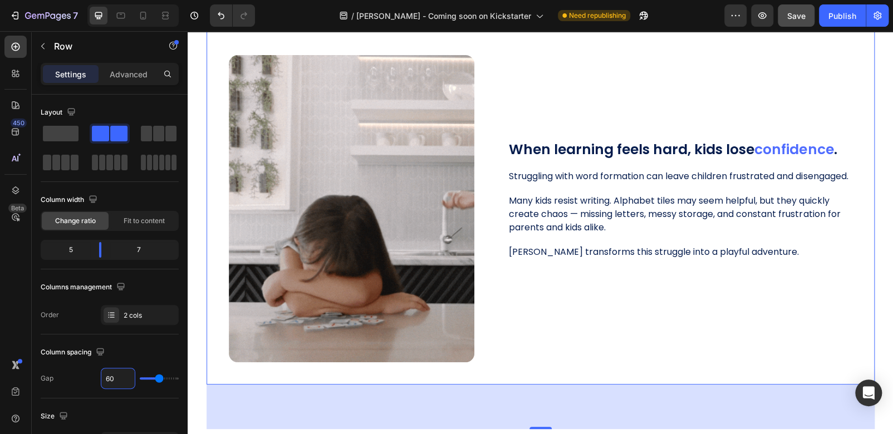
type input "60"
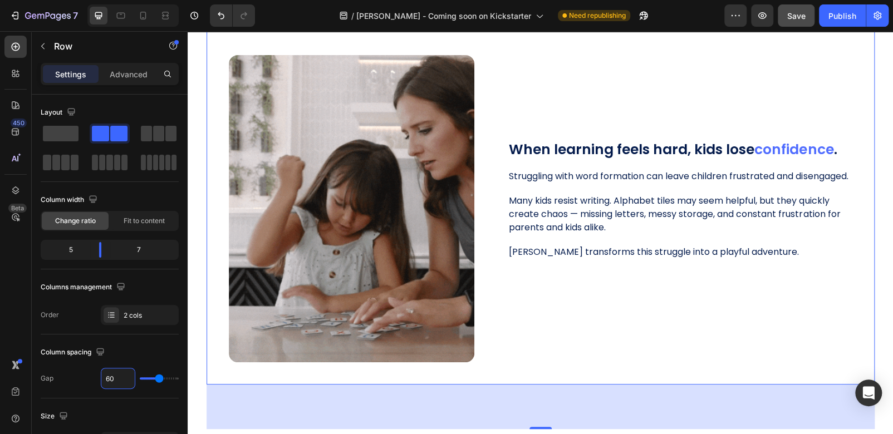
click at [634, 340] on div "When learning feels hard, kids lose confidence . Heading Image Struggling with …" at bounding box center [680, 208] width 344 height 307
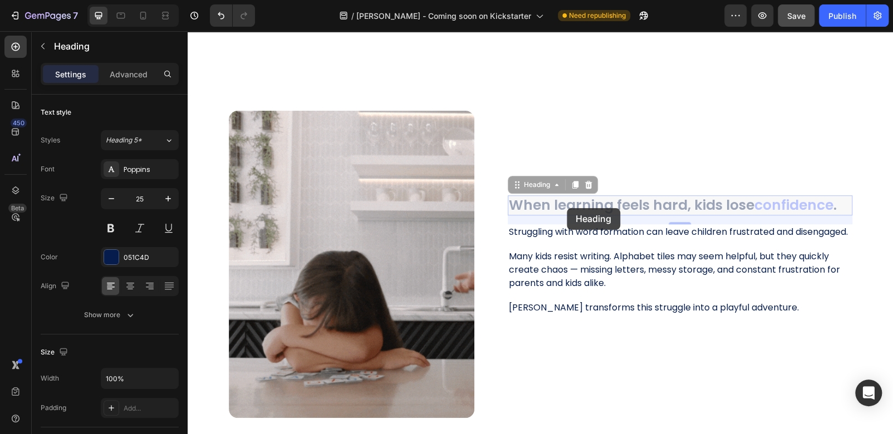
scroll to position [411, 0]
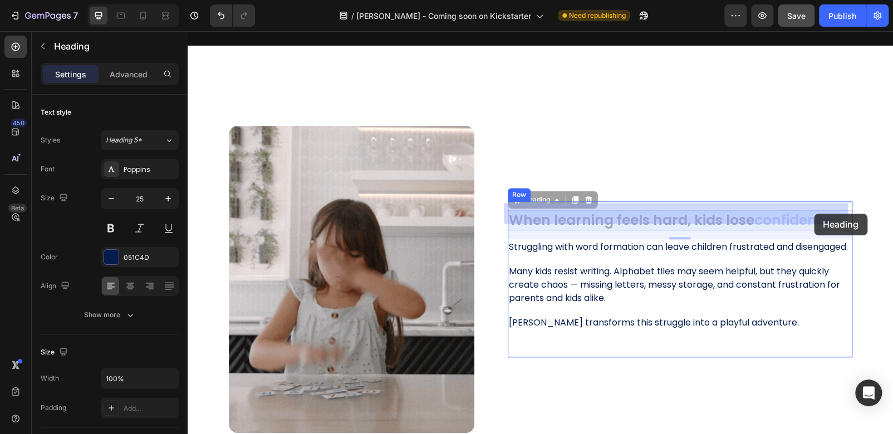
drag, startPoint x: 505, startPoint y: 195, endPoint x: 814, endPoint y: 214, distance: 309.5
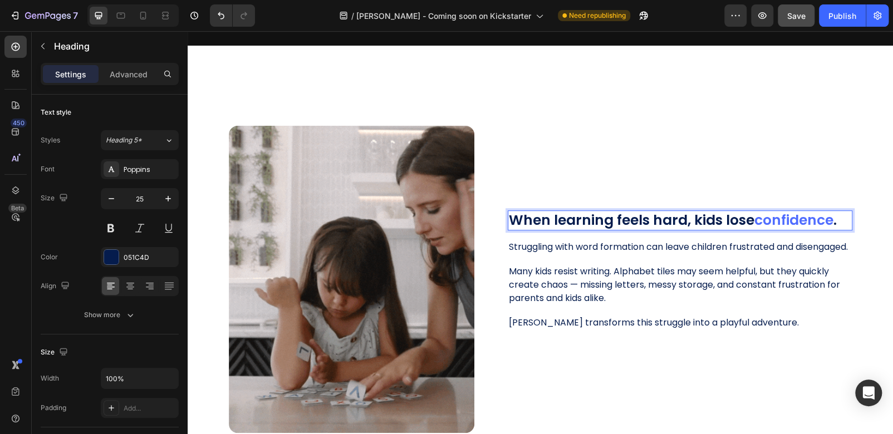
click at [831, 213] on span "confidence" at bounding box center [793, 219] width 79 height 19
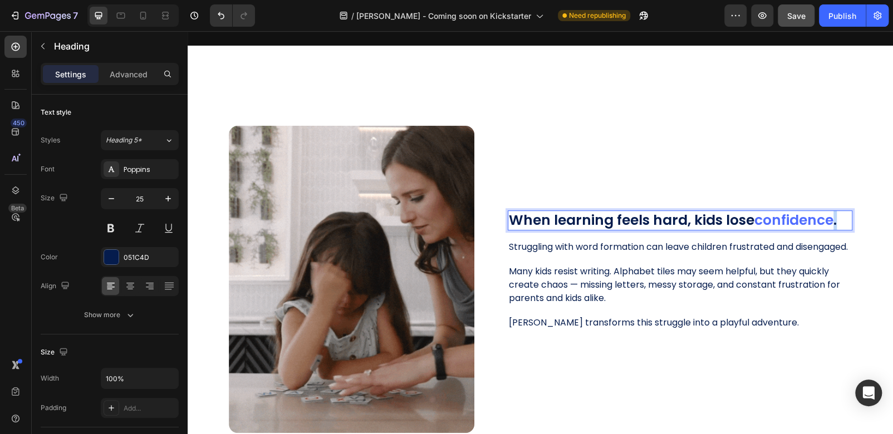
click at [832, 213] on span "confidence" at bounding box center [793, 219] width 79 height 19
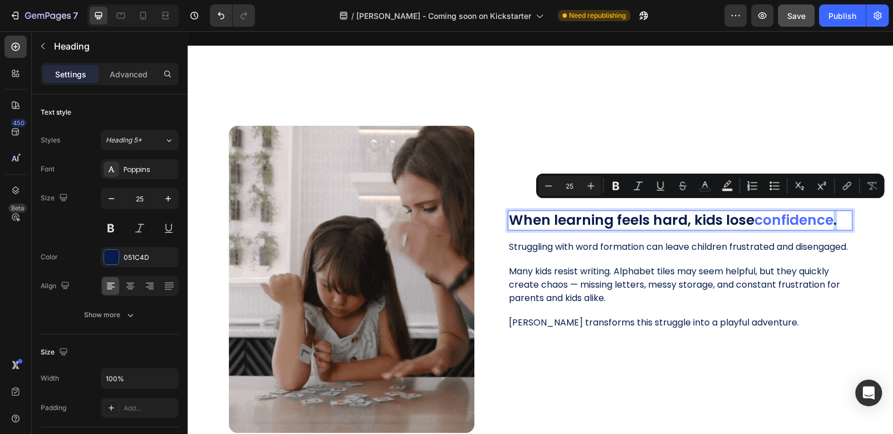
click at [839, 214] on p "When learning feels hard, kids lose confidence ." at bounding box center [680, 221] width 342 height 18
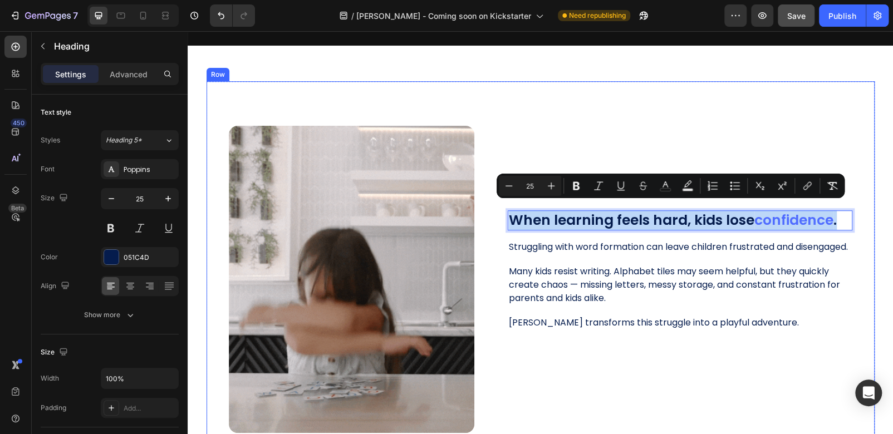
drag, startPoint x: 838, startPoint y: 214, endPoint x: 484, endPoint y: 201, distance: 354.8
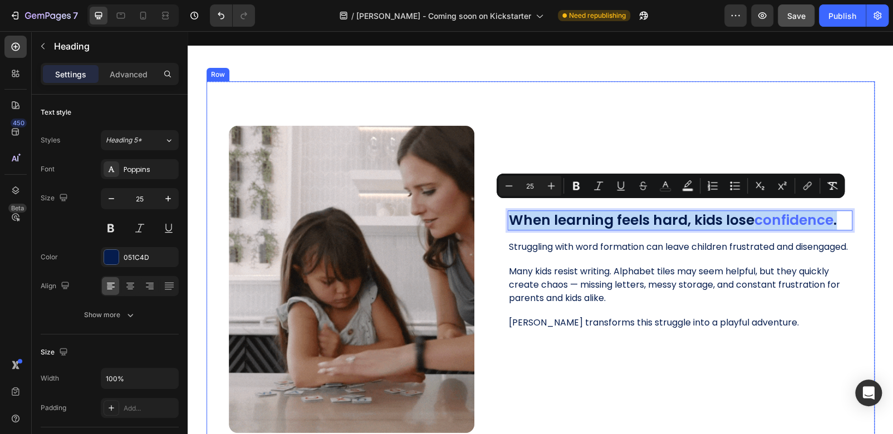
click at [484, 201] on div "When learning feels hard, kids lose confidence . Heading 16 Image Struggling wi…" at bounding box center [541, 268] width 668 height 374
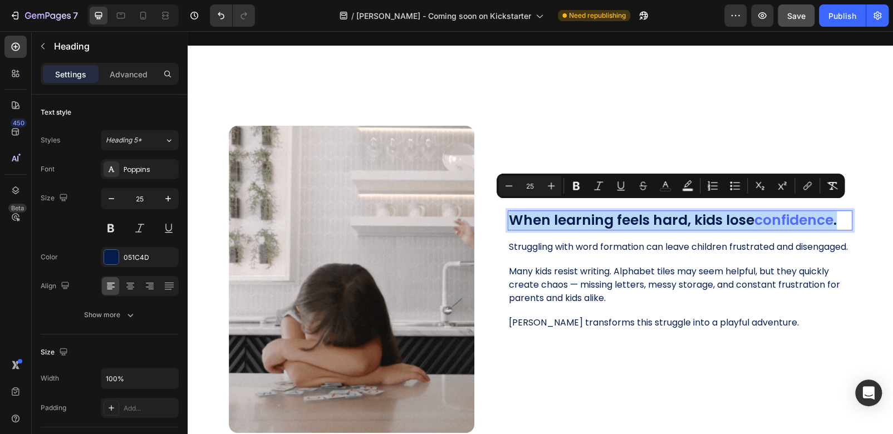
copy p "When learning feels hard, kids lose confidence ."
